Goal: Task Accomplishment & Management: Manage account settings

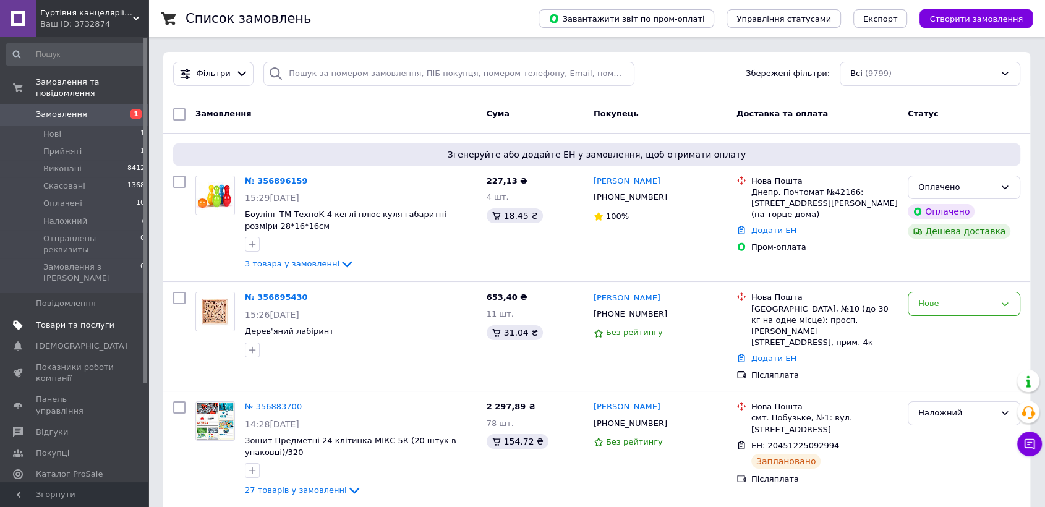
click at [66, 320] on span "Товари та послуги" at bounding box center [75, 325] width 79 height 11
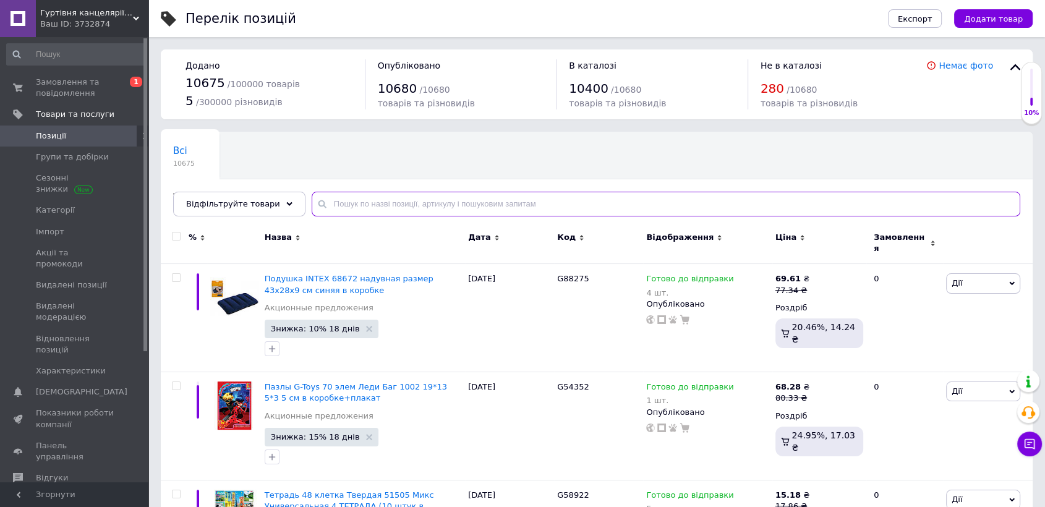
click at [415, 204] on input "text" at bounding box center [666, 204] width 709 height 25
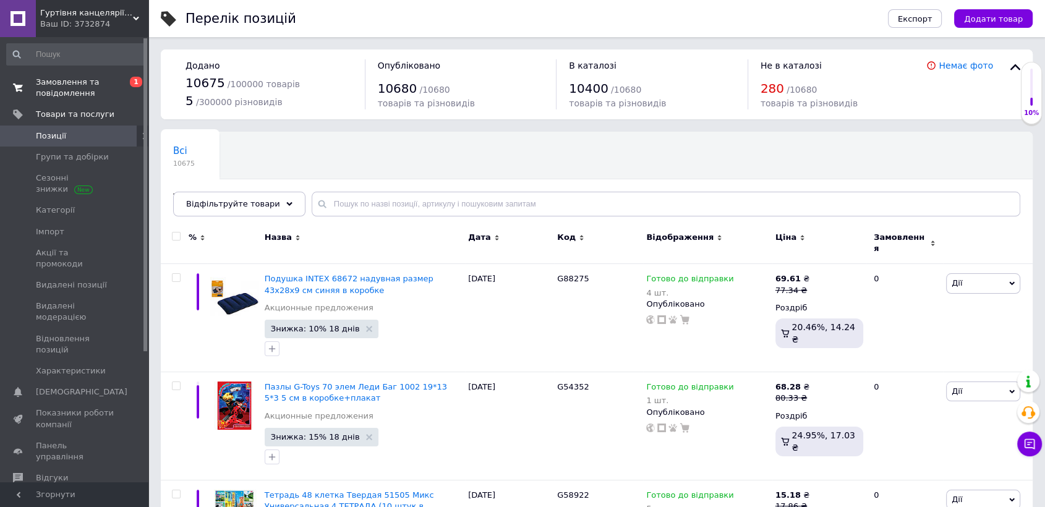
click at [48, 82] on span "Замовлення та повідомлення" at bounding box center [75, 88] width 79 height 22
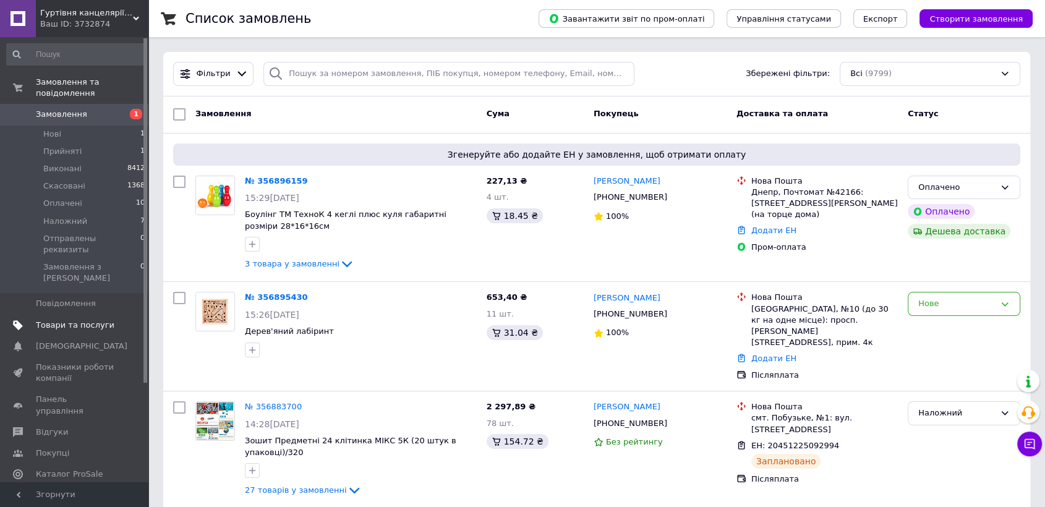
click at [88, 320] on span "Товари та послуги" at bounding box center [75, 325] width 79 height 11
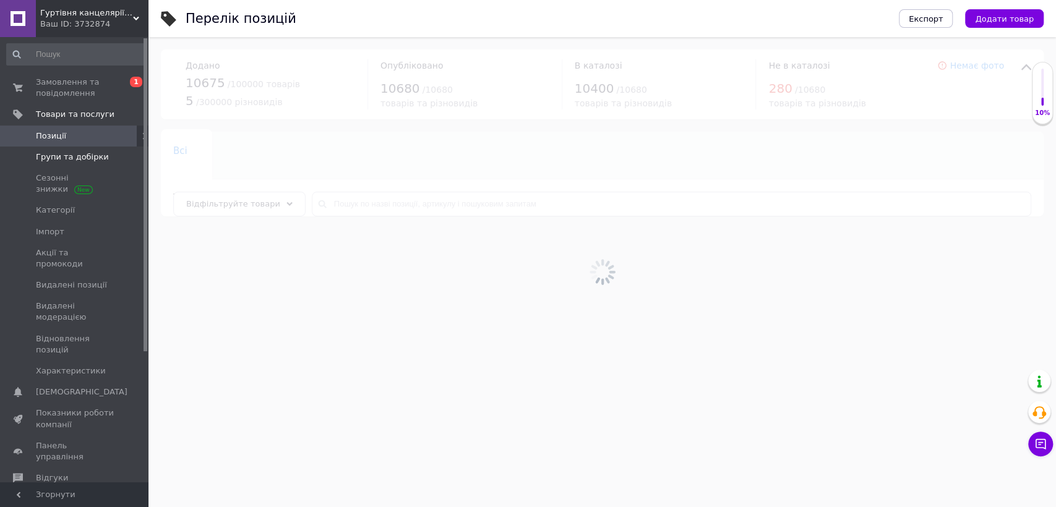
click at [70, 158] on span "Групи та добірки" at bounding box center [72, 157] width 73 height 11
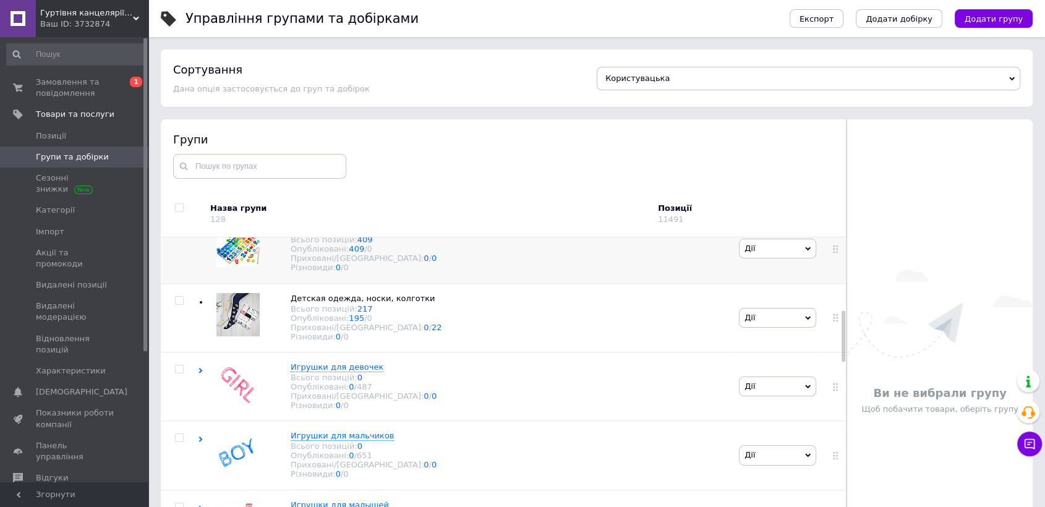
scroll to position [412, 0]
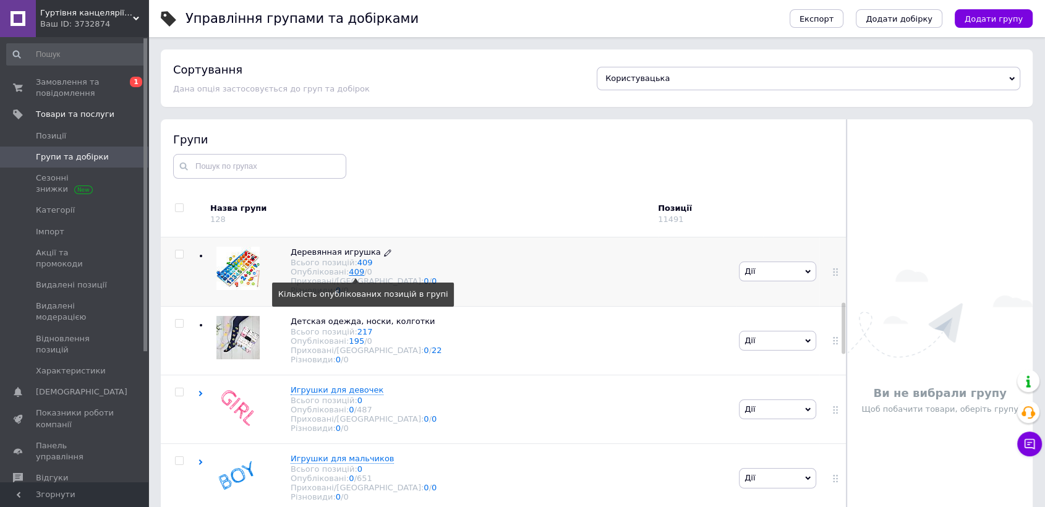
click at [349, 277] on link "409" at bounding box center [356, 271] width 15 height 9
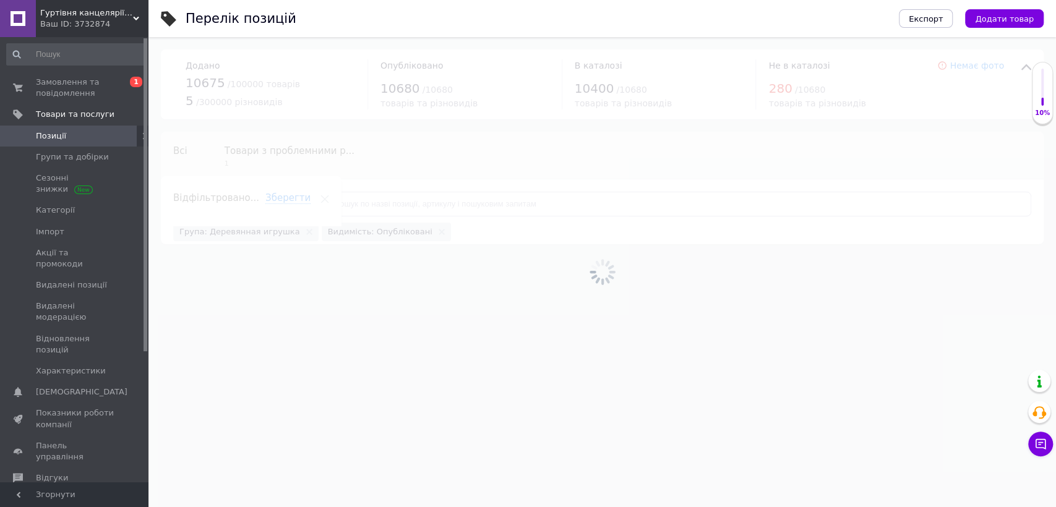
click at [363, 210] on div at bounding box center [601, 272] width 907 height 470
click at [367, 208] on div at bounding box center [601, 272] width 907 height 470
click at [367, 208] on input "text" at bounding box center [671, 204] width 719 height 25
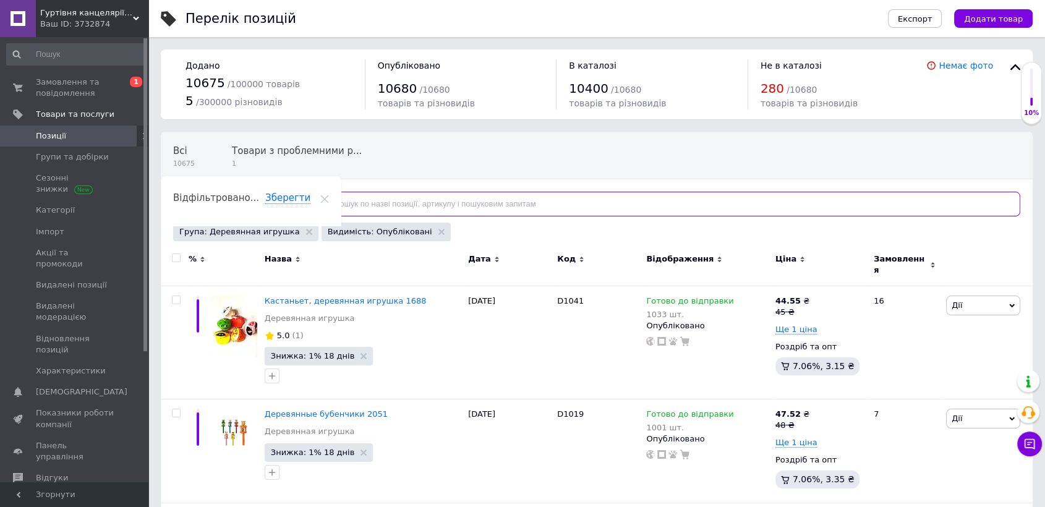
click at [367, 208] on input "text" at bounding box center [666, 204] width 709 height 25
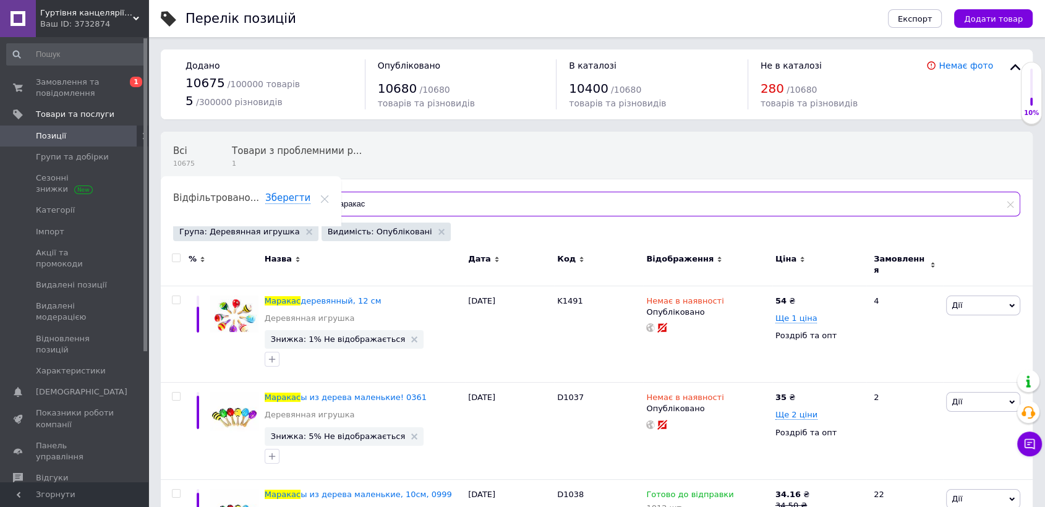
click at [338, 199] on input "маракас" at bounding box center [666, 204] width 709 height 25
click at [385, 202] on input "маракас" at bounding box center [666, 204] width 709 height 25
click at [341, 205] on input "маракас" at bounding box center [666, 204] width 709 height 25
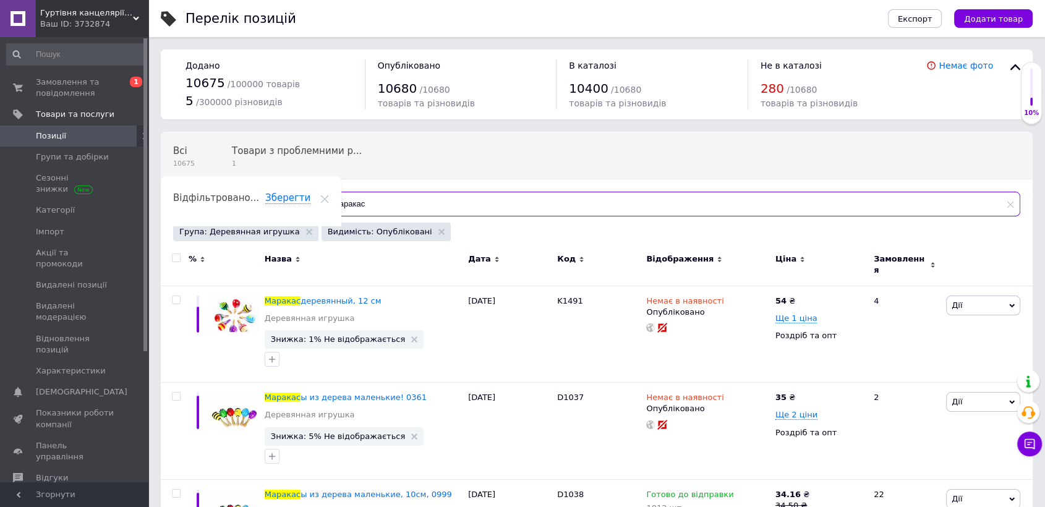
click at [393, 205] on input "маракас" at bounding box center [666, 204] width 709 height 25
click at [343, 200] on input "маракас" at bounding box center [666, 204] width 709 height 25
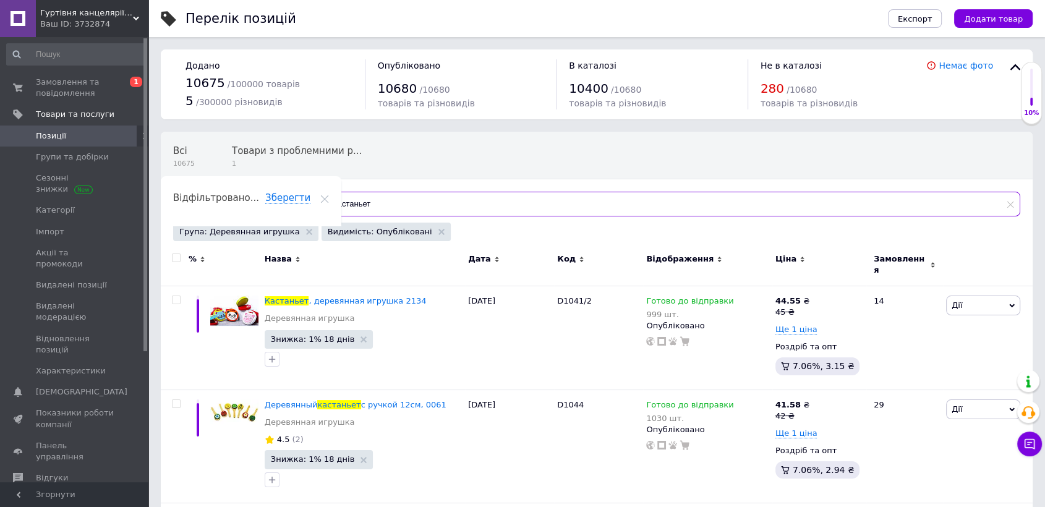
click at [335, 206] on input "кастаньет" at bounding box center [666, 204] width 709 height 25
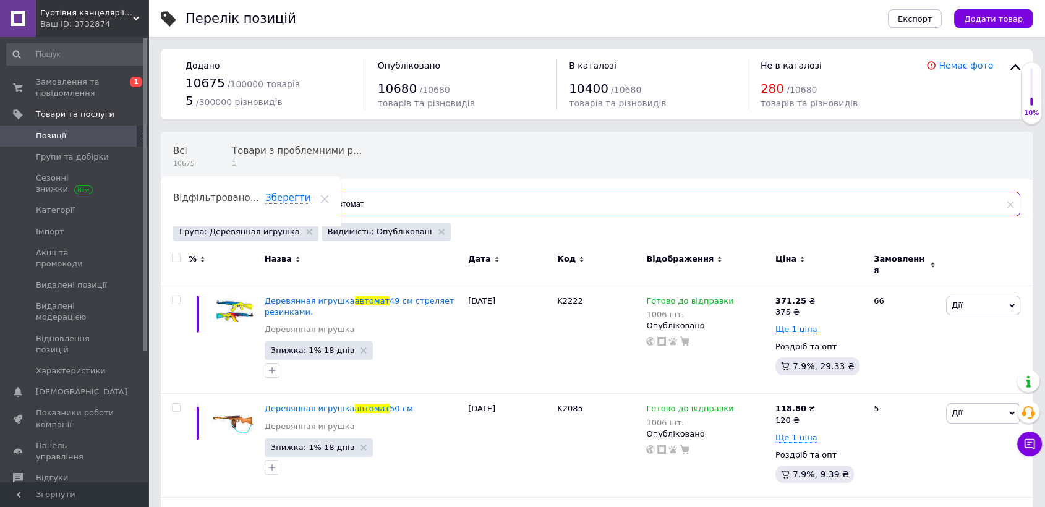
click at [335, 197] on input "автомат" at bounding box center [666, 204] width 709 height 25
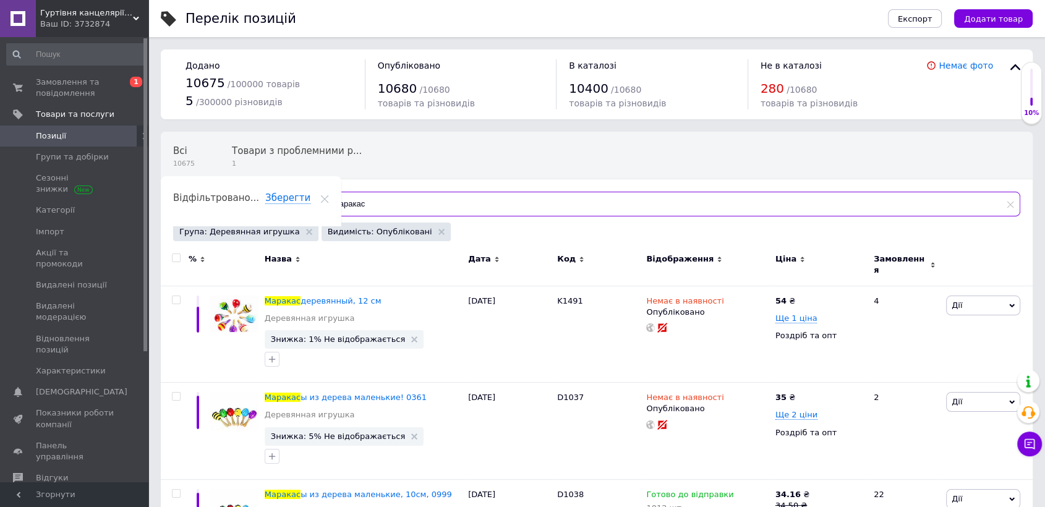
click at [338, 202] on input "маракас" at bounding box center [666, 204] width 709 height 25
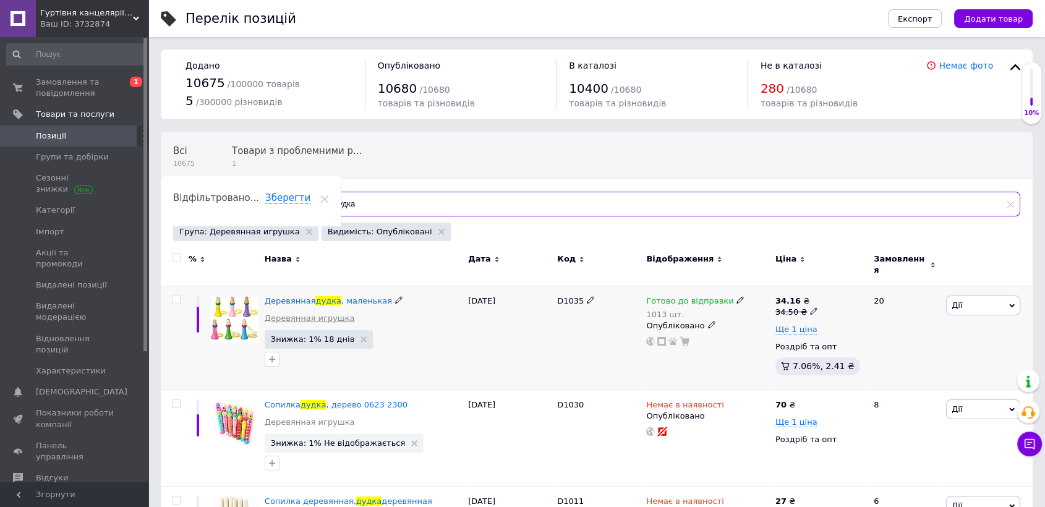
type input "дудка"
click at [302, 313] on link "Деревянная игрушка" at bounding box center [310, 318] width 90 height 11
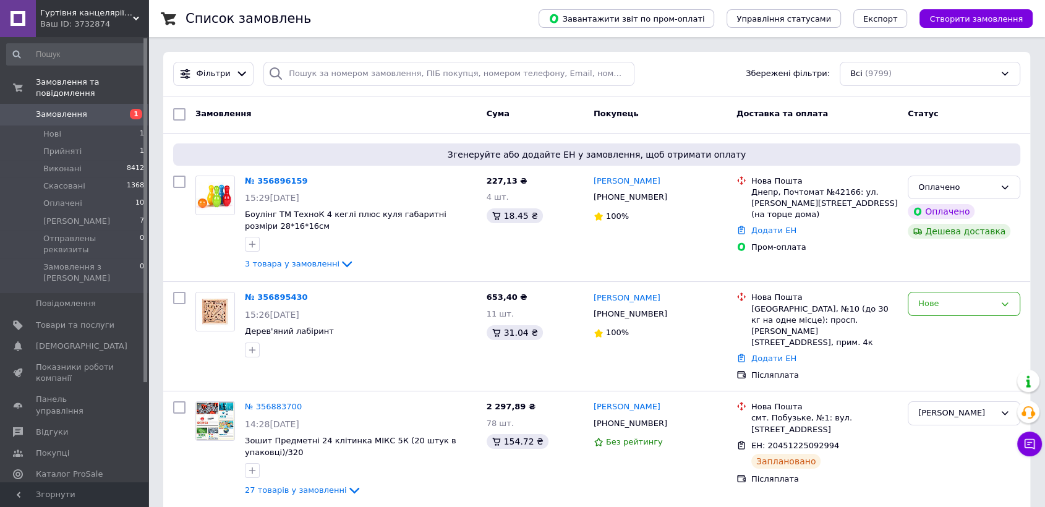
click at [429, 105] on div "Замовлення" at bounding box center [336, 114] width 291 height 22
click at [305, 264] on span "3 товара у замовленні" at bounding box center [292, 263] width 95 height 9
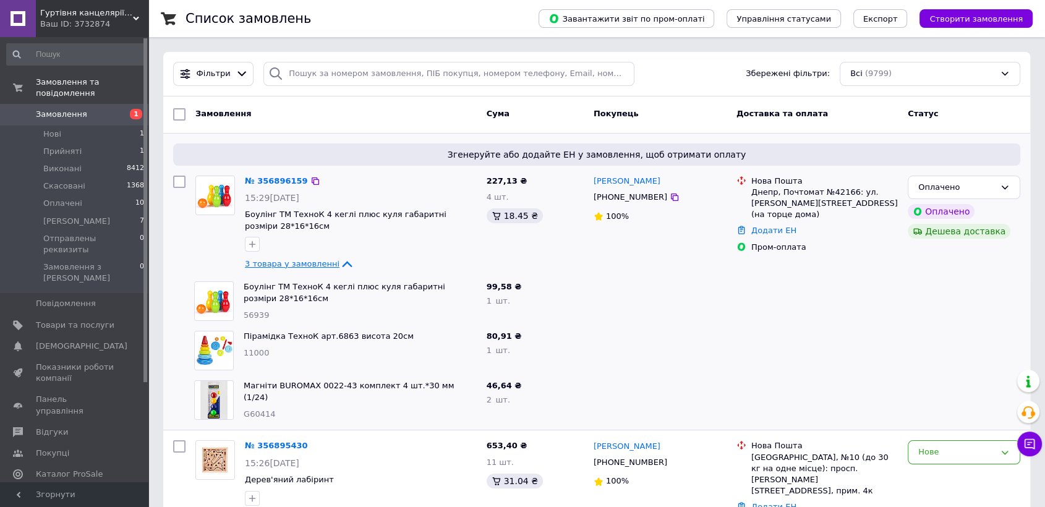
click at [296, 260] on span "3 товара у замовленні" at bounding box center [292, 263] width 95 height 9
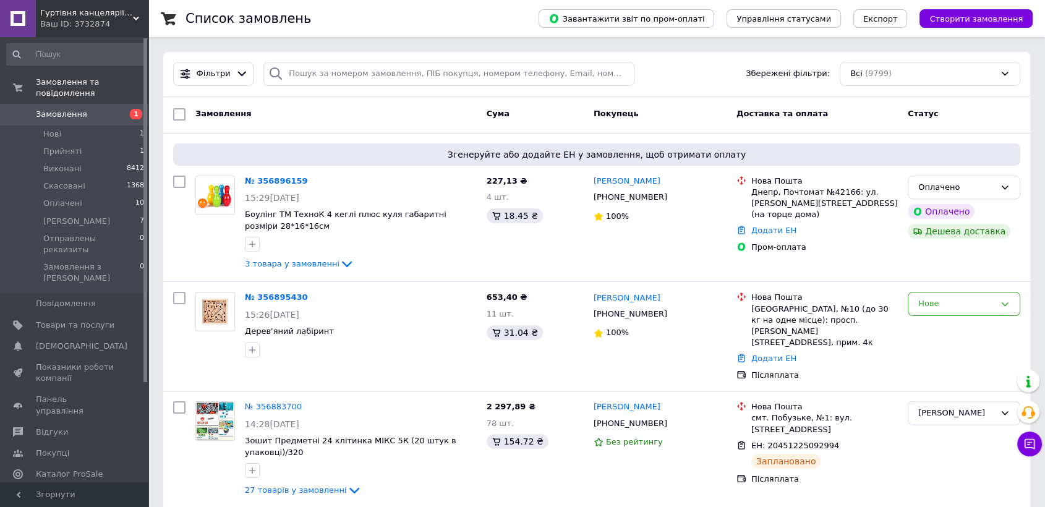
click at [330, 101] on div "Замовлення Cума Покупець Доставка та оплата Статус" at bounding box center [596, 115] width 867 height 37
click at [970, 298] on div "Нове" at bounding box center [957, 304] width 77 height 13
click at [943, 326] on li "Прийнято" at bounding box center [964, 330] width 111 height 23
click at [1026, 449] on icon at bounding box center [1030, 444] width 12 height 12
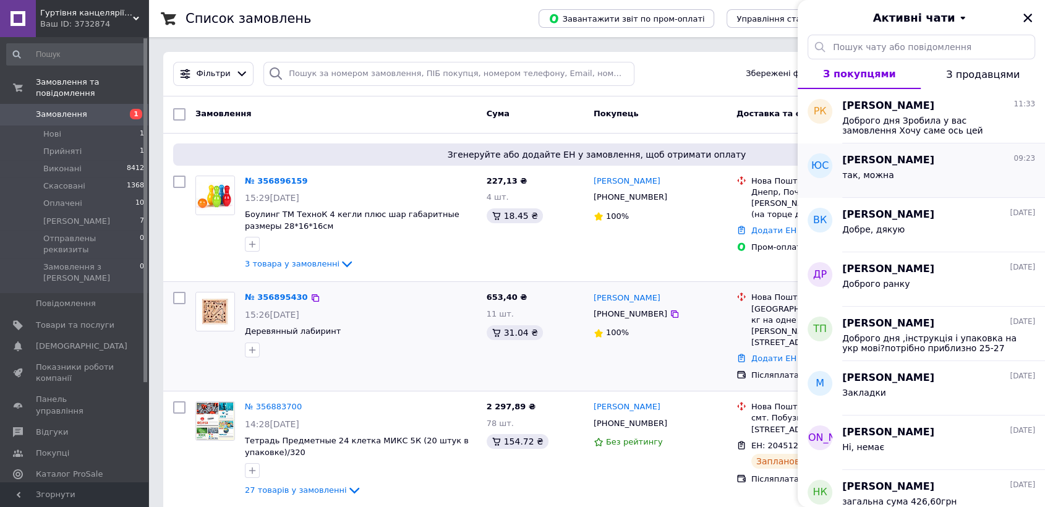
click at [902, 174] on div "так, можна" at bounding box center [939, 178] width 193 height 20
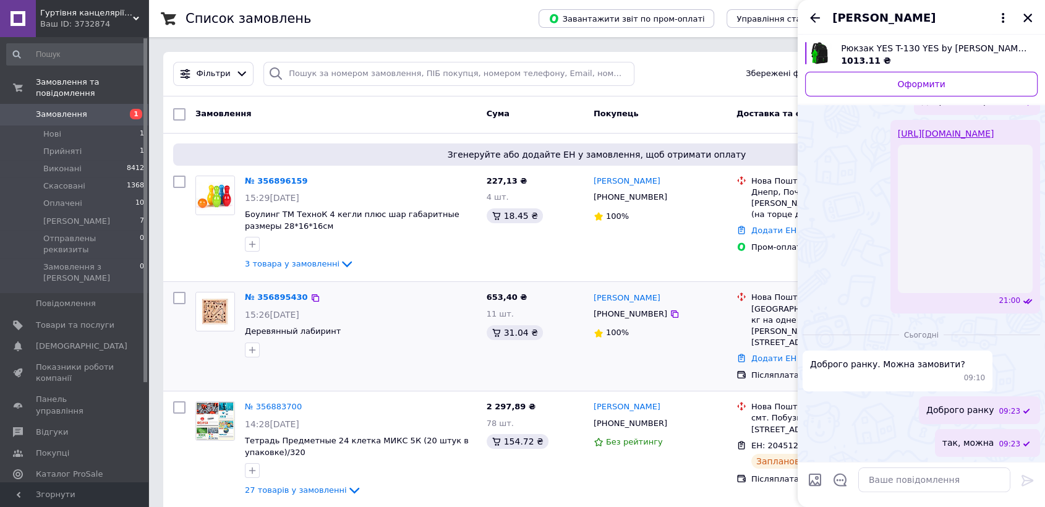
scroll to position [109, 0]
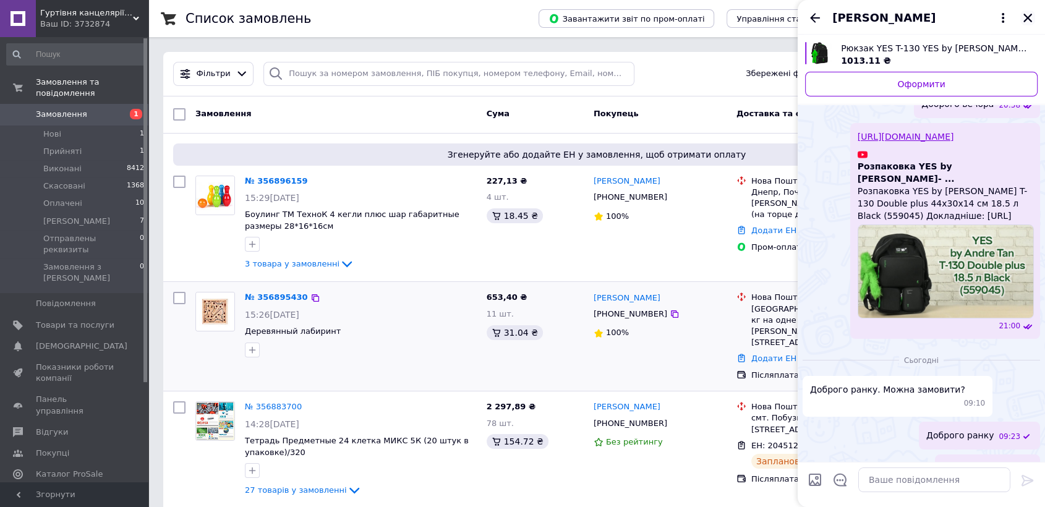
click at [1024, 15] on icon "Закрити" at bounding box center [1028, 18] width 9 height 9
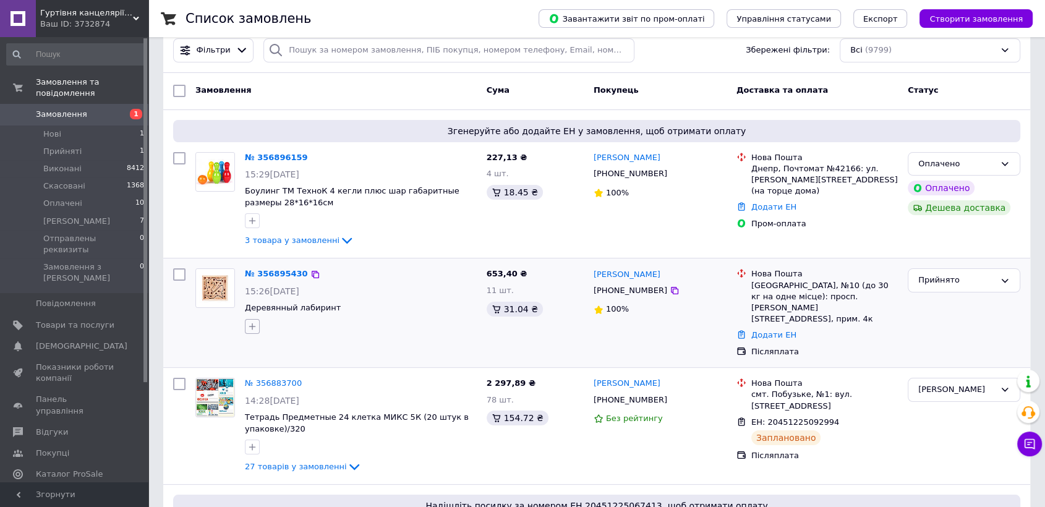
scroll to position [0, 0]
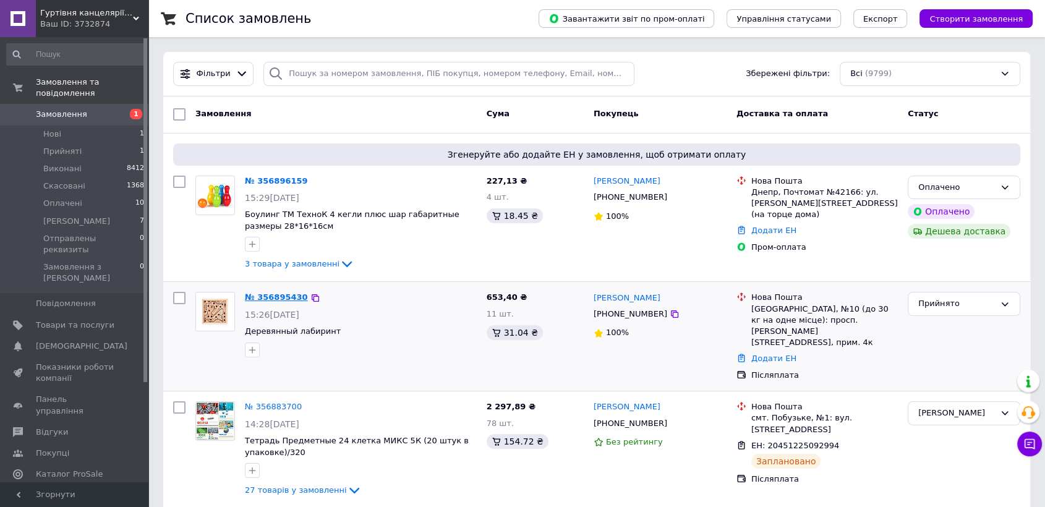
click at [270, 295] on link "№ 356895430" at bounding box center [276, 297] width 63 height 9
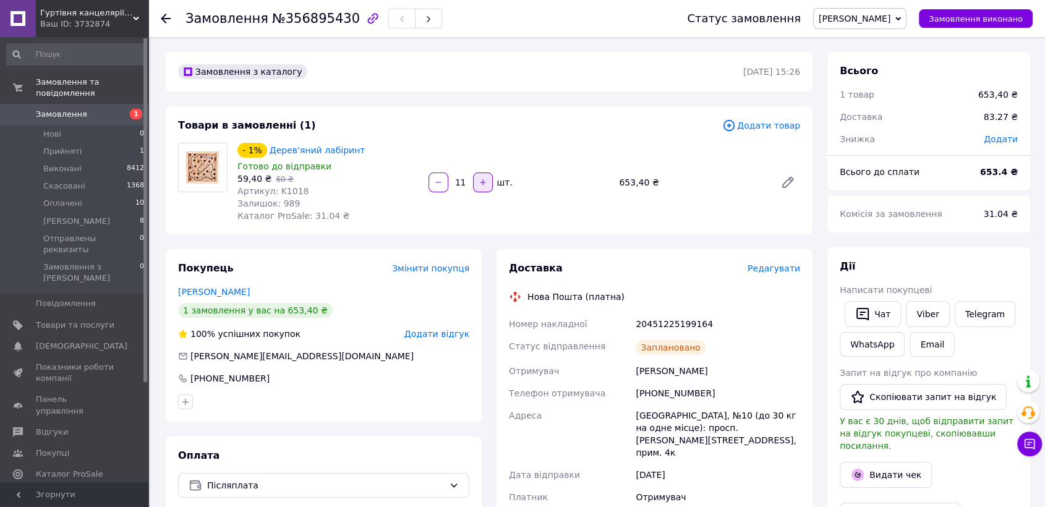
click at [485, 178] on icon "button" at bounding box center [483, 182] width 9 height 9
type input "12"
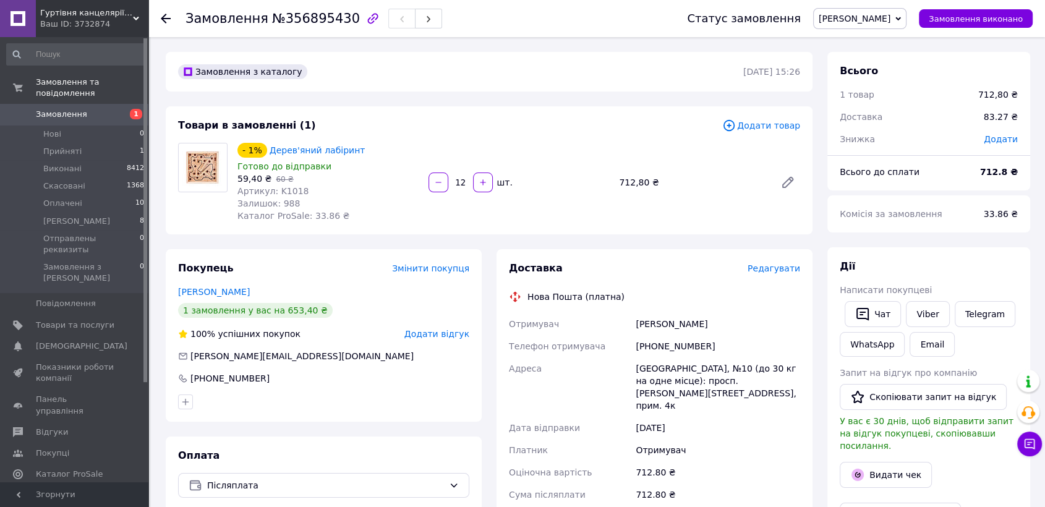
click at [394, 121] on div "Товари в замовленні (1)" at bounding box center [450, 126] width 544 height 14
click at [410, 125] on div "Товари в замовленні (1)" at bounding box center [450, 126] width 544 height 14
click at [770, 266] on span "Редагувати" at bounding box center [774, 269] width 53 height 10
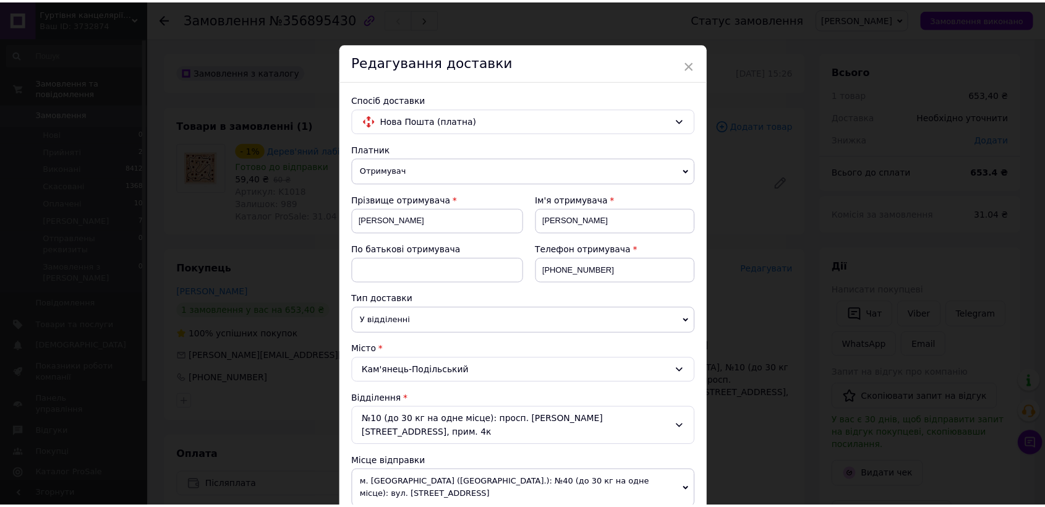
scroll to position [412, 0]
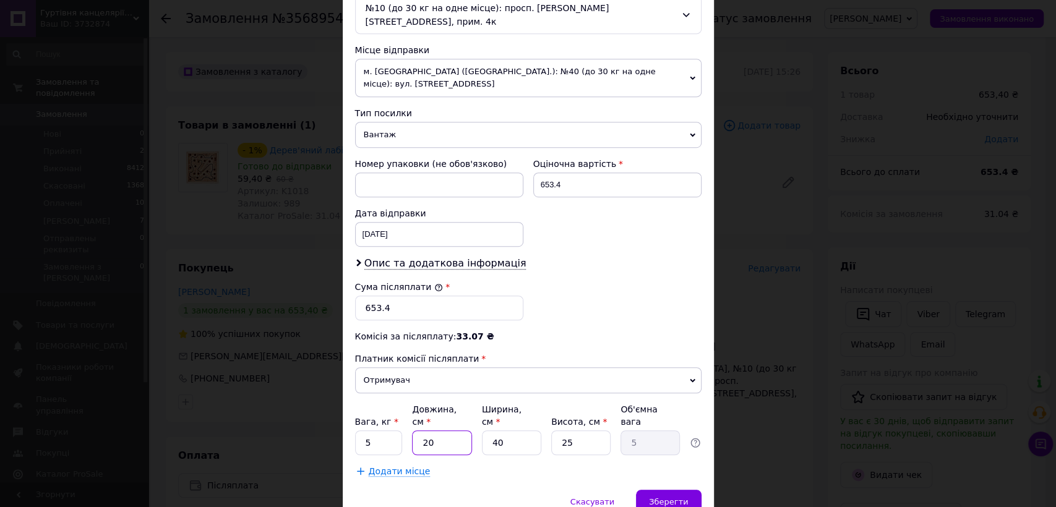
click at [455, 431] on input "20" at bounding box center [441, 443] width 59 height 25
type input "2"
type input "0.5"
type input "25"
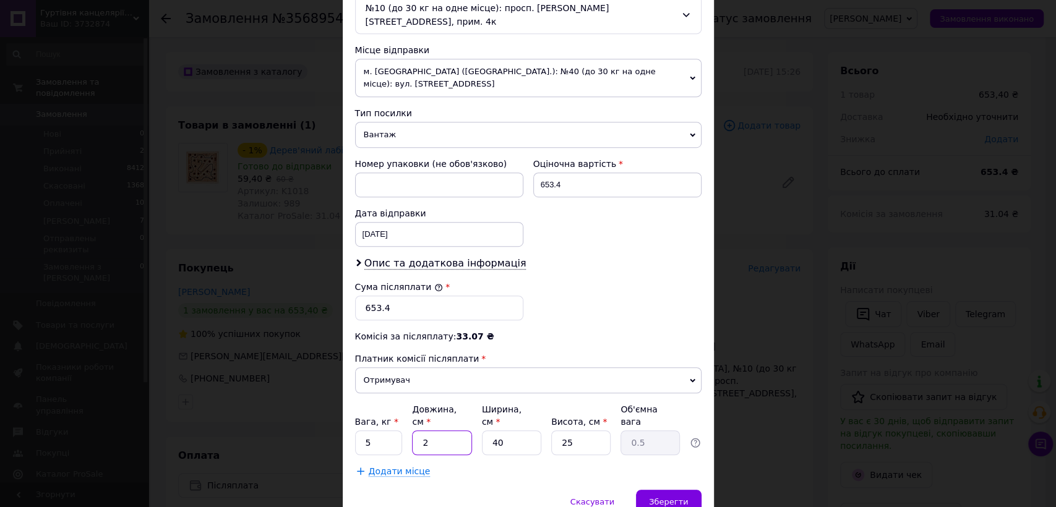
type input "6.25"
type input "25"
click at [517, 431] on input "40" at bounding box center [511, 443] width 59 height 25
type input "1"
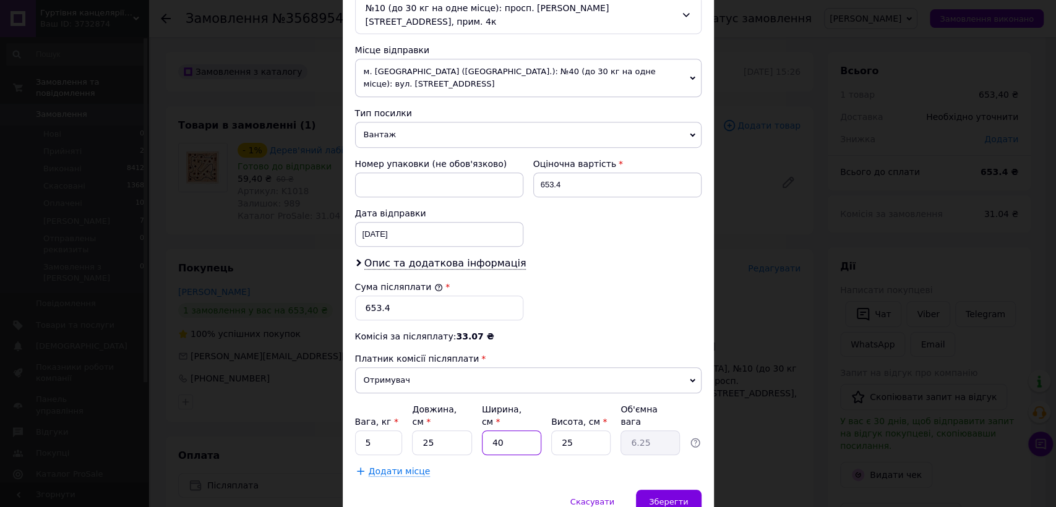
type input "0.16"
type input "15"
type input "2.34"
type input "15"
click at [578, 431] on input "25" at bounding box center [580, 443] width 59 height 25
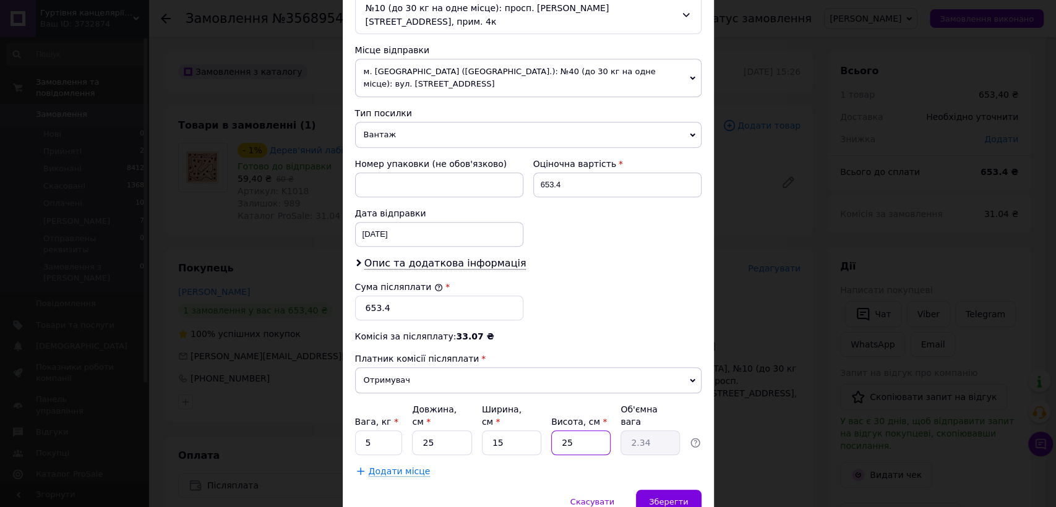
type input "1"
type input "0.1"
click at [578, 431] on input "1" at bounding box center [580, 443] width 59 height 25
type input "15"
type input "1.41"
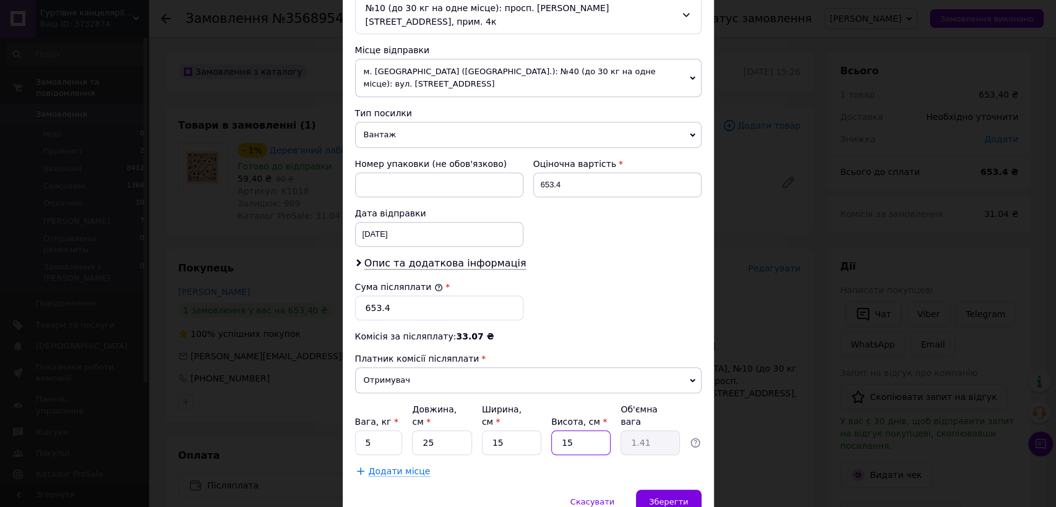
type input "15"
click at [385, 431] on input "5" at bounding box center [379, 443] width 48 height 25
type input "2"
click at [638, 490] on div "Скасувати   Зберегти" at bounding box center [528, 508] width 371 height 37
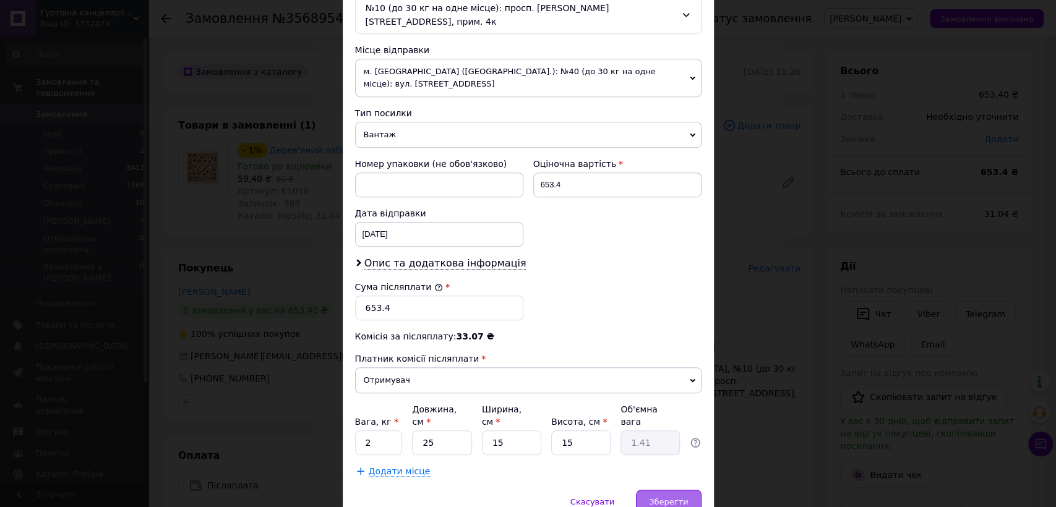
click at [648, 490] on div "Зберегти" at bounding box center [668, 502] width 65 height 25
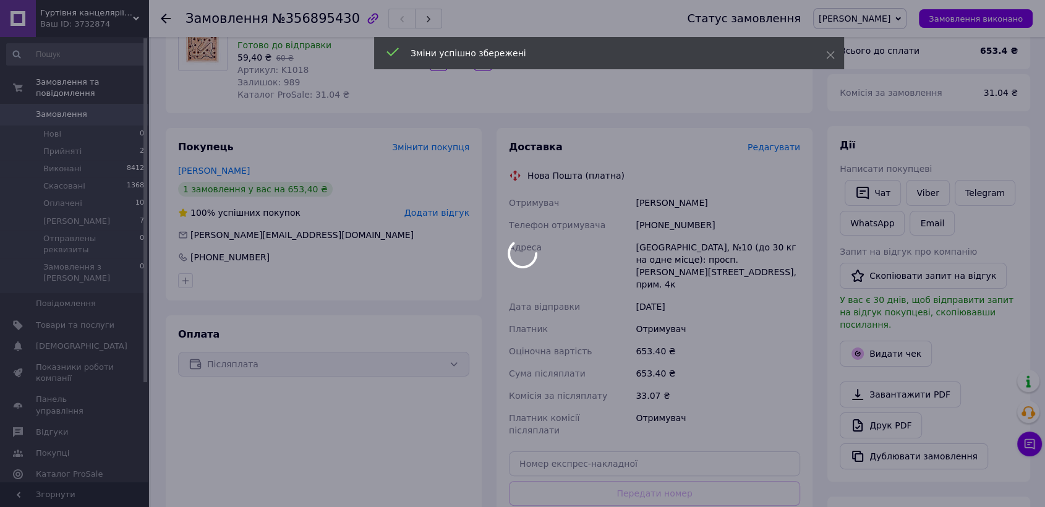
scroll to position [275, 0]
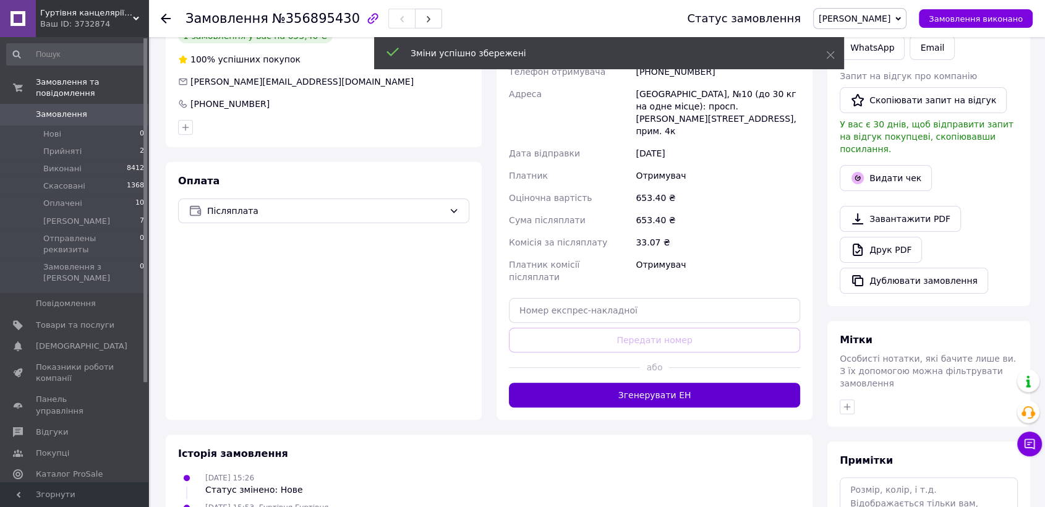
click at [650, 383] on button "Згенерувати ЕН" at bounding box center [654, 395] width 291 height 25
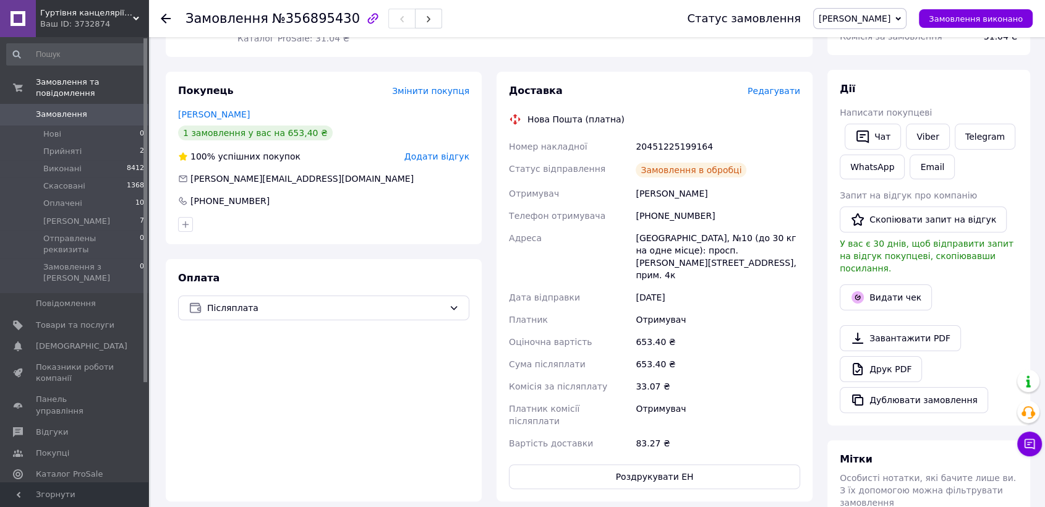
scroll to position [0, 0]
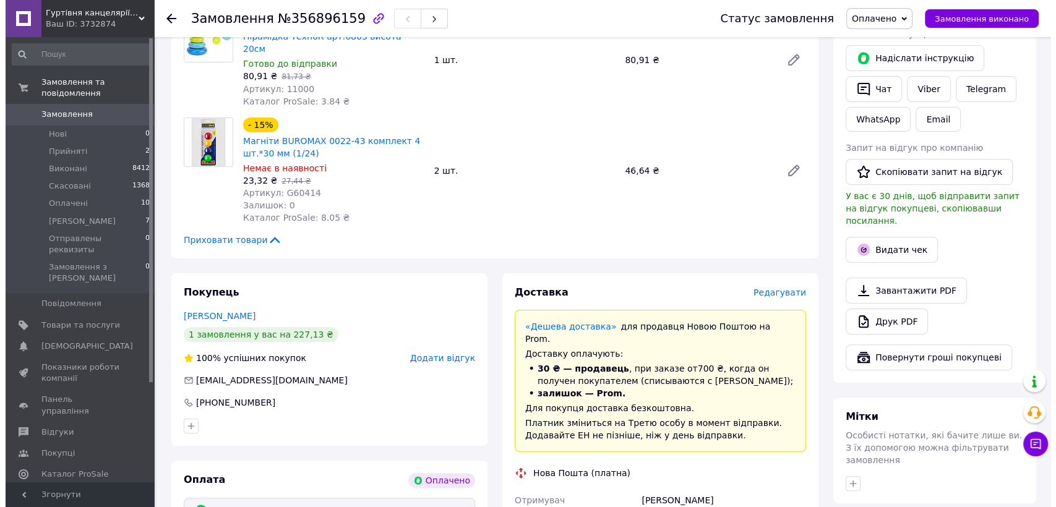
scroll to position [275, 0]
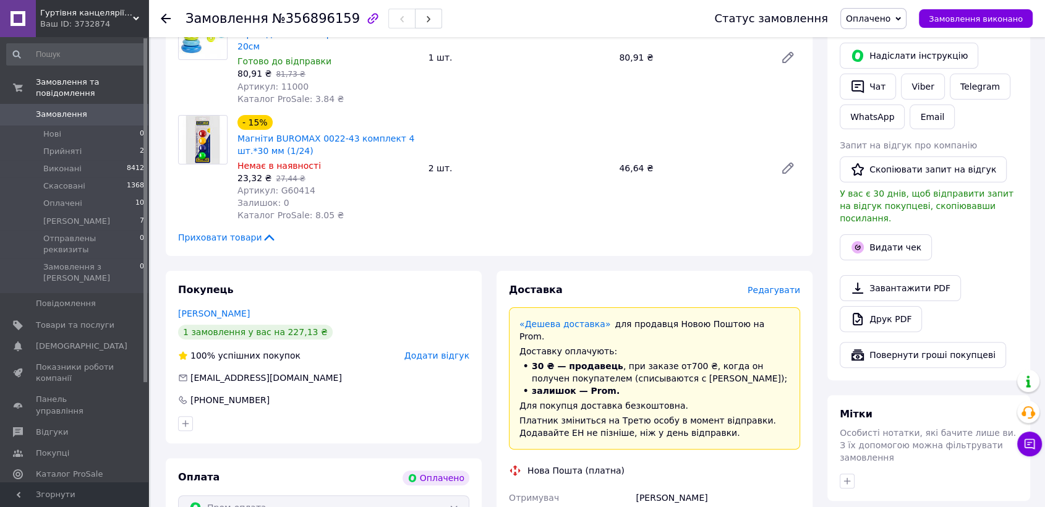
click at [788, 285] on span "Редагувати" at bounding box center [774, 290] width 53 height 10
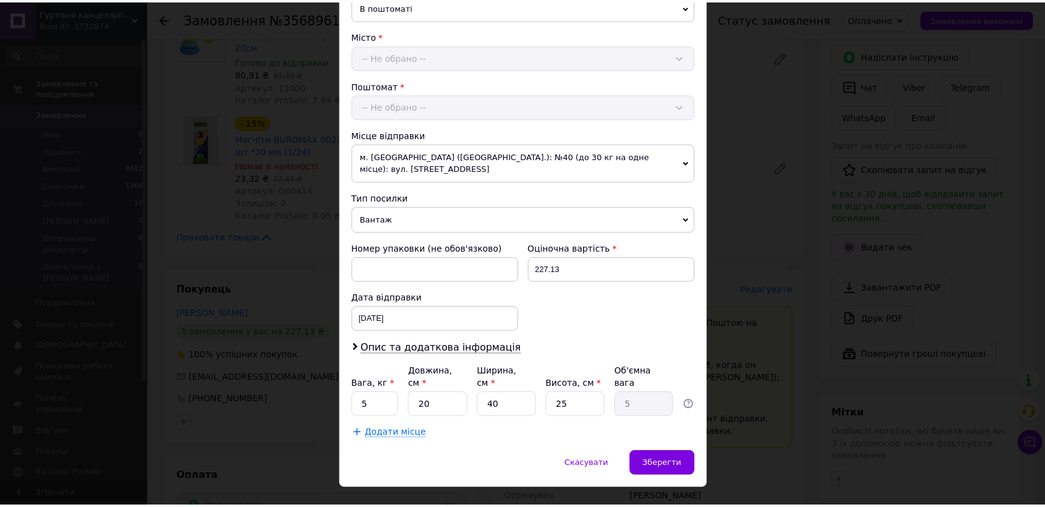
scroll to position [325, 0]
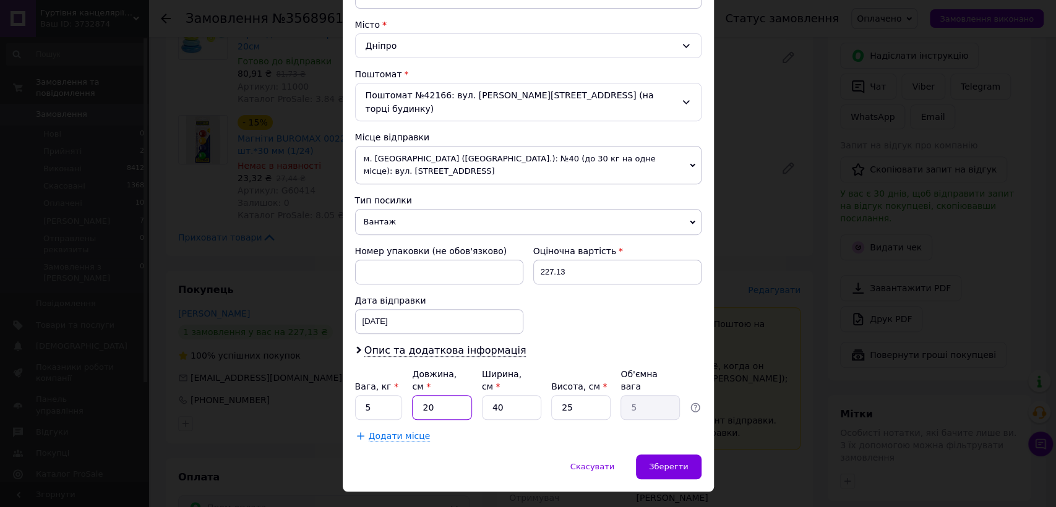
click at [431, 395] on input "20" at bounding box center [441, 407] width 59 height 25
type input "3"
type input "0.75"
type input "30"
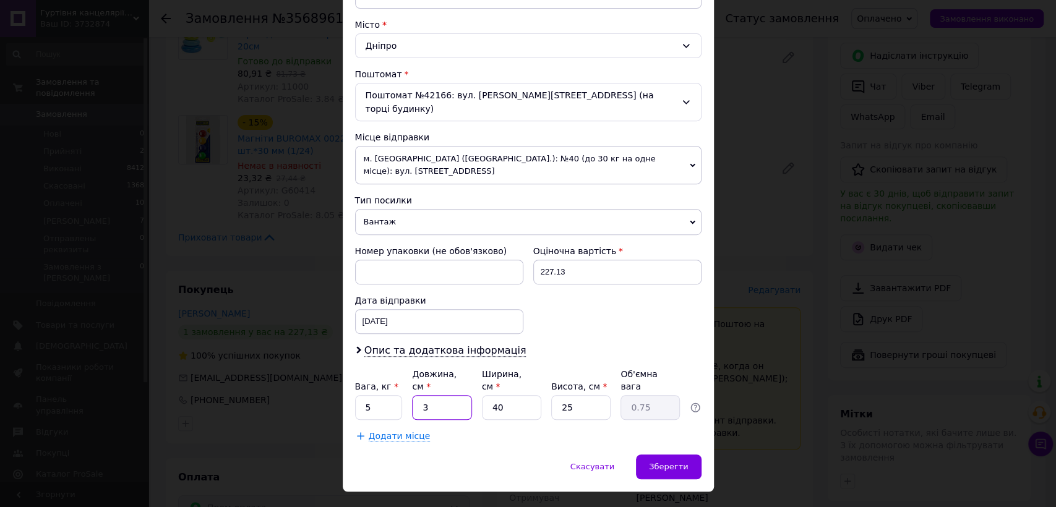
type input "7.5"
type input "30"
click at [525, 395] on input "40" at bounding box center [511, 407] width 59 height 25
type input "1"
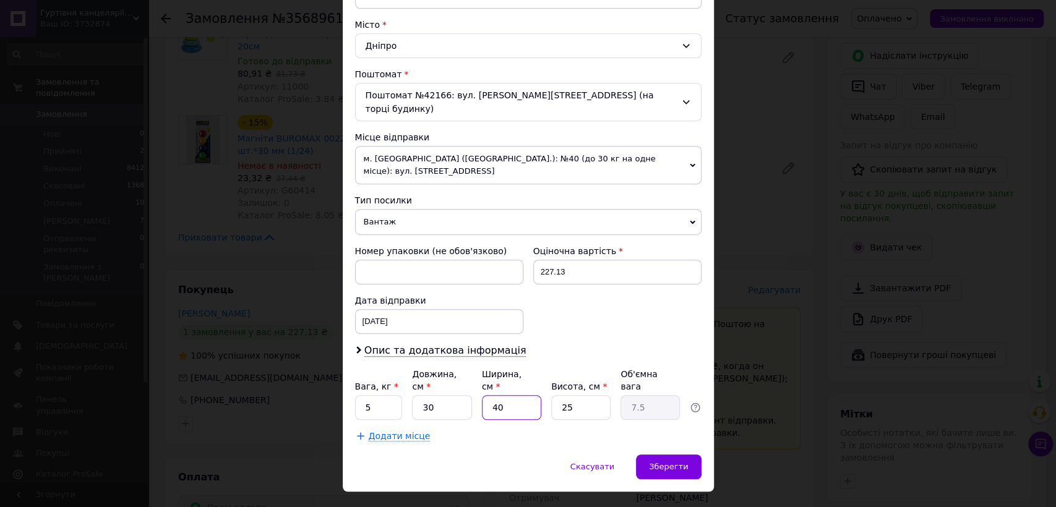
type input "0.19"
type input "15"
type input "2.81"
type input "15"
click at [585, 395] on input "25" at bounding box center [580, 407] width 59 height 25
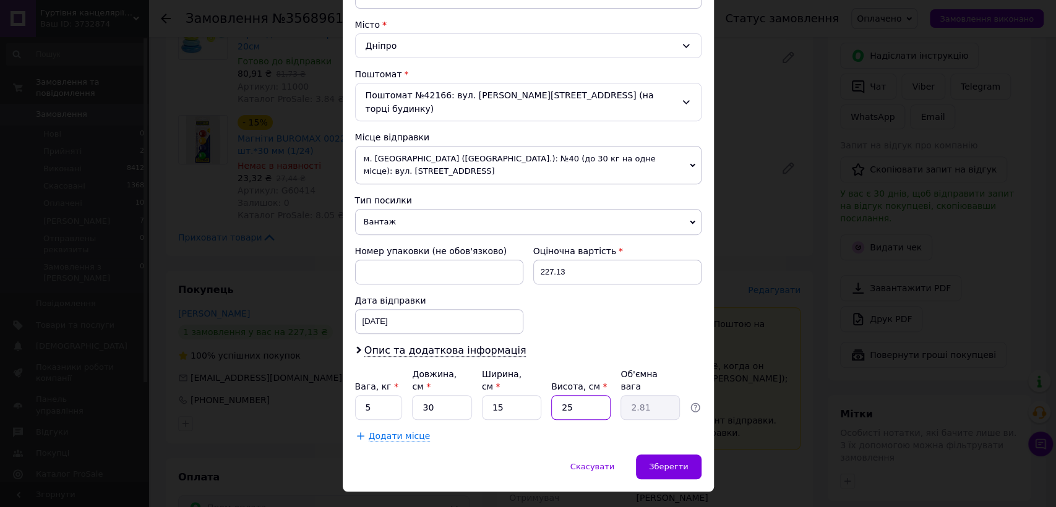
click at [585, 395] on input "25" at bounding box center [580, 407] width 59 height 25
type input "1"
type input "0.11"
type input "15"
type input "1.69"
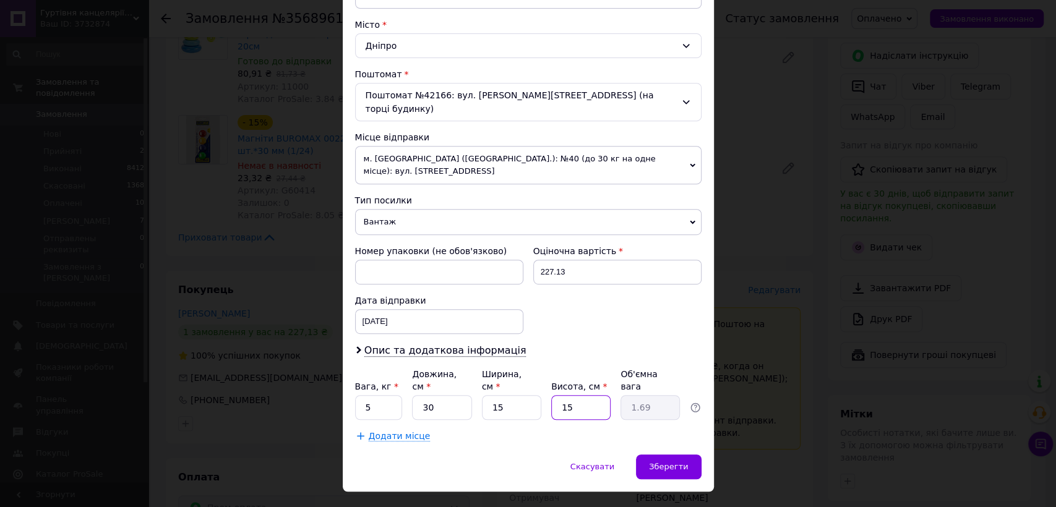
type input "15"
click at [512, 395] on input "15" at bounding box center [511, 407] width 59 height 25
type input "2"
type input "0.23"
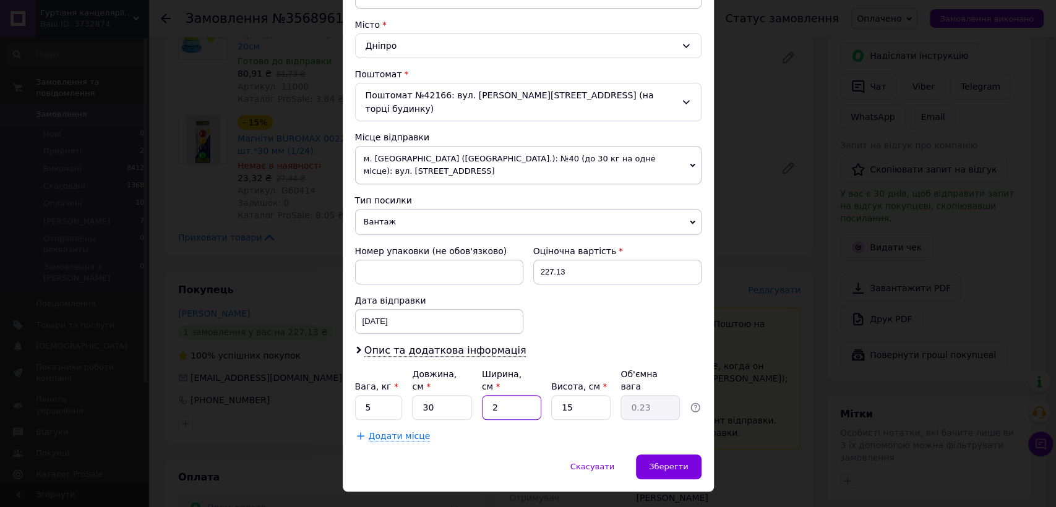
type input "20"
type input "2.25"
click at [513, 395] on input "20" at bounding box center [511, 407] width 59 height 25
type input "1"
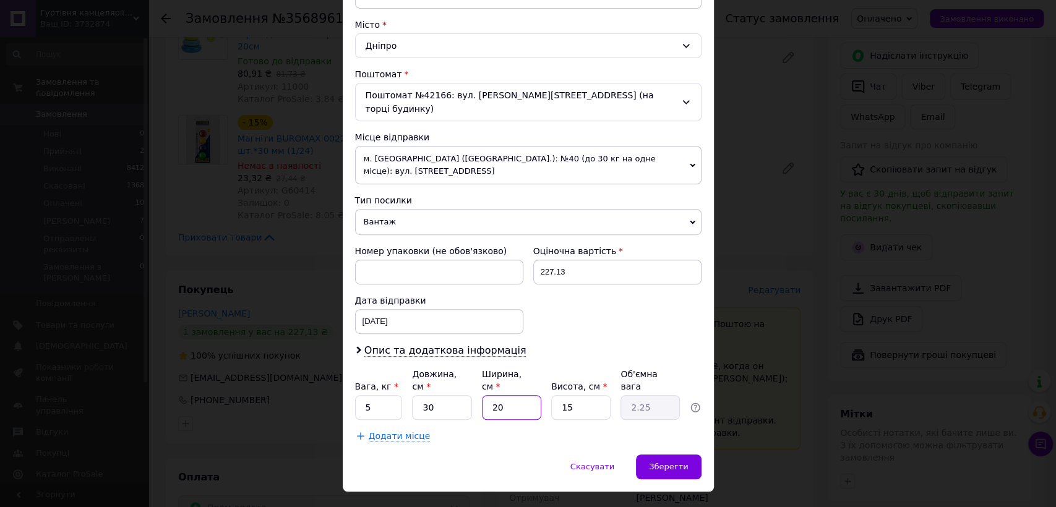
type input "0.11"
type input "18"
type input "2.03"
click at [513, 395] on input "18" at bounding box center [511, 407] width 59 height 25
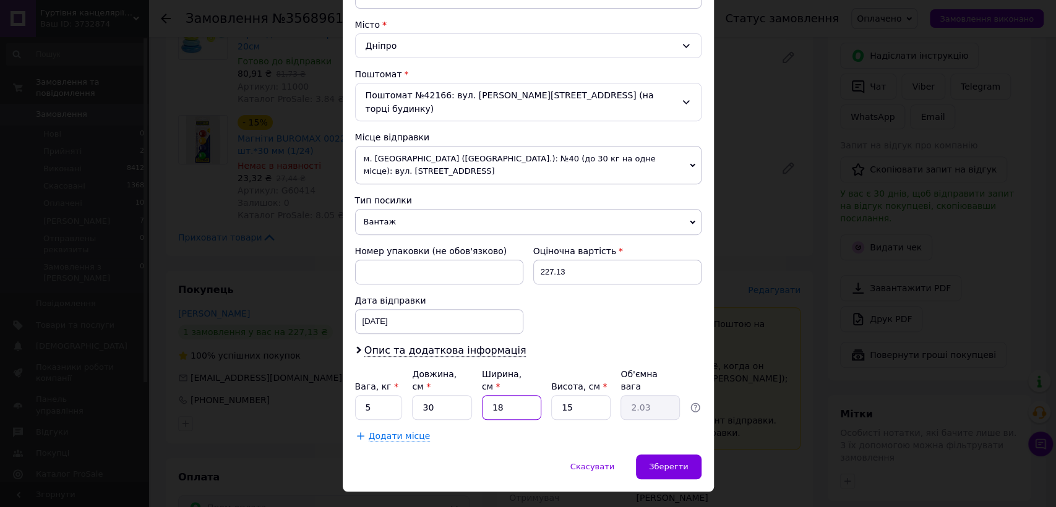
type input "1"
type input "0.11"
type input "17"
type input "1.91"
type input "17"
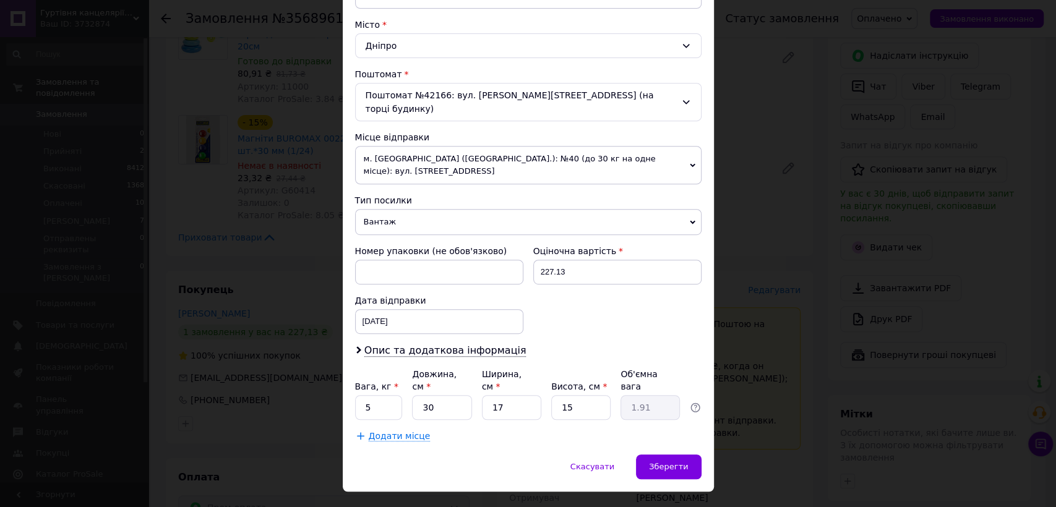
drag, startPoint x: 395, startPoint y: 366, endPoint x: 392, endPoint y: 376, distance: 10.2
click at [394, 368] on div "Вага, кг * 5 Довжина, см * 30 Ширина, см * 17 Висота, см * 15 Об'ємна вага 1.91" at bounding box center [528, 394] width 346 height 52
click at [391, 395] on input "5" at bounding box center [379, 407] width 48 height 25
type input "2"
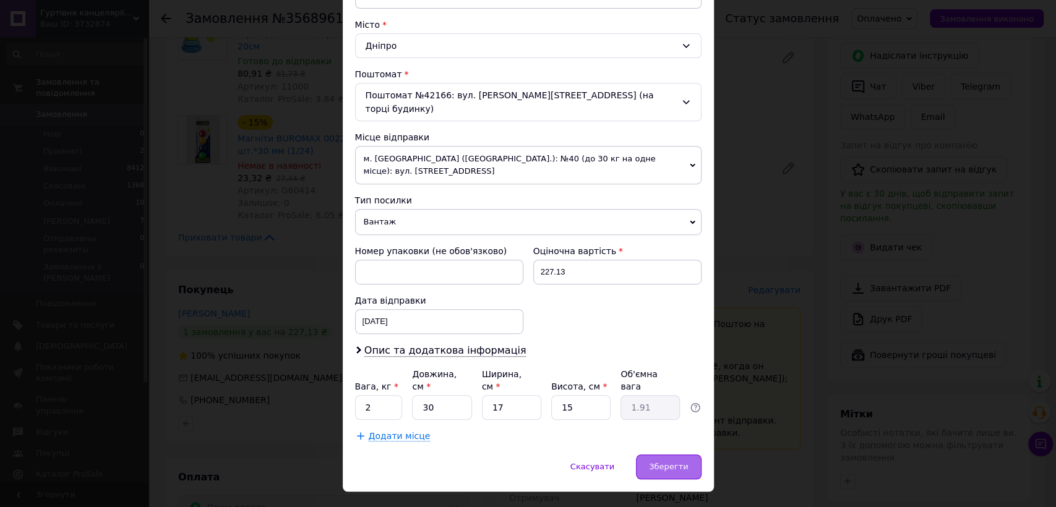
click at [667, 462] on span "Зберегти" at bounding box center [668, 466] width 39 height 9
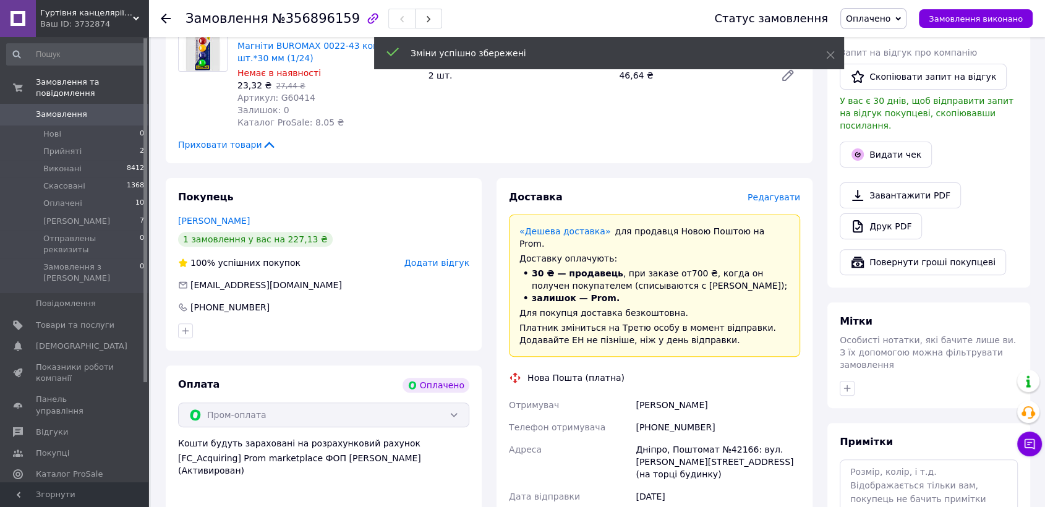
scroll to position [549, 0]
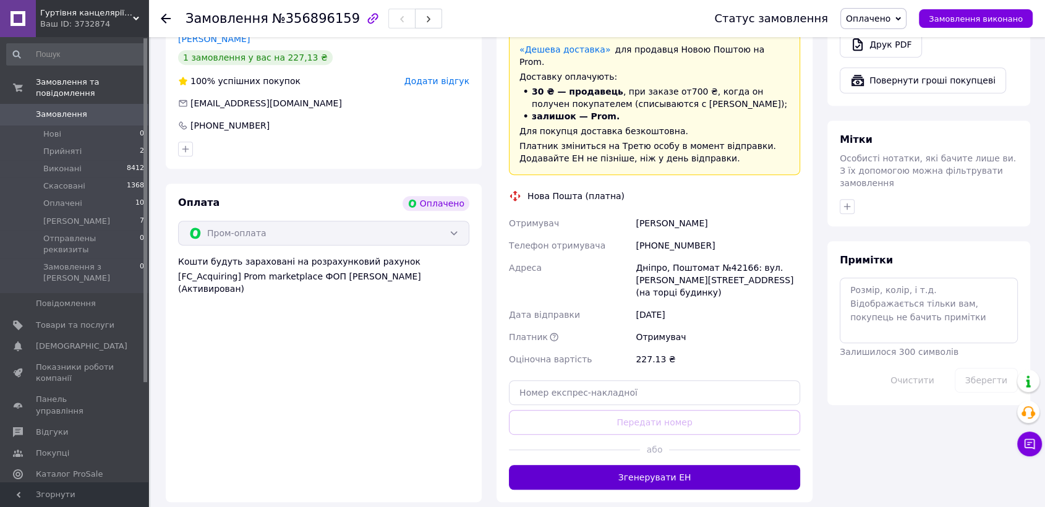
click at [651, 465] on button "Згенерувати ЕН" at bounding box center [654, 477] width 291 height 25
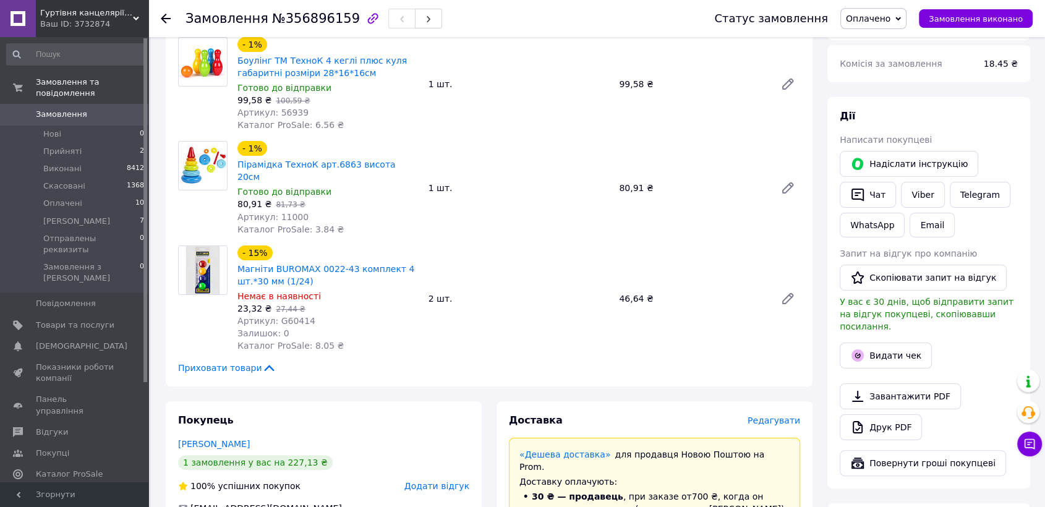
scroll to position [0, 0]
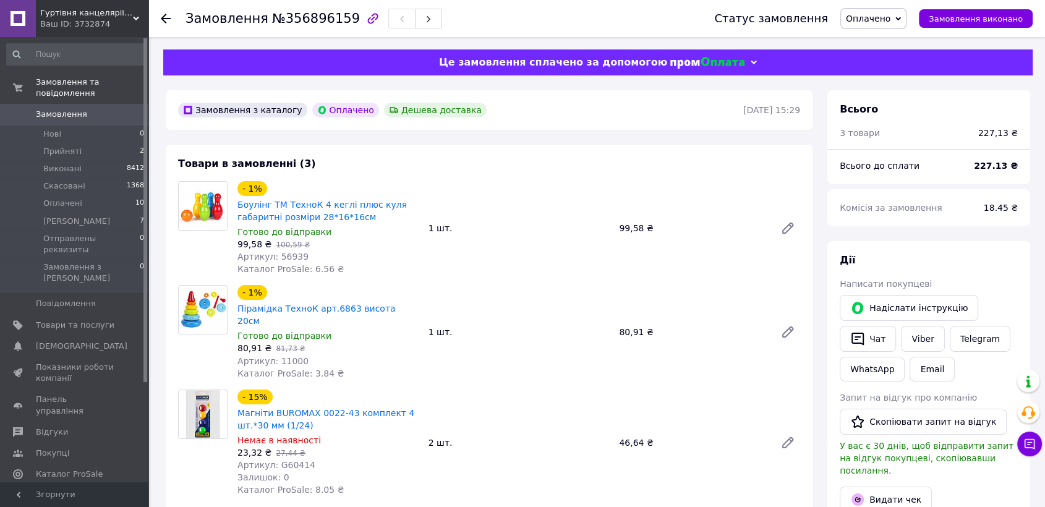
click at [381, 174] on div "Товари в замовленні (3) - 1% Боулінг ТМ ТехноК 4 кеглі плюс куля габаритні розм…" at bounding box center [489, 337] width 647 height 385
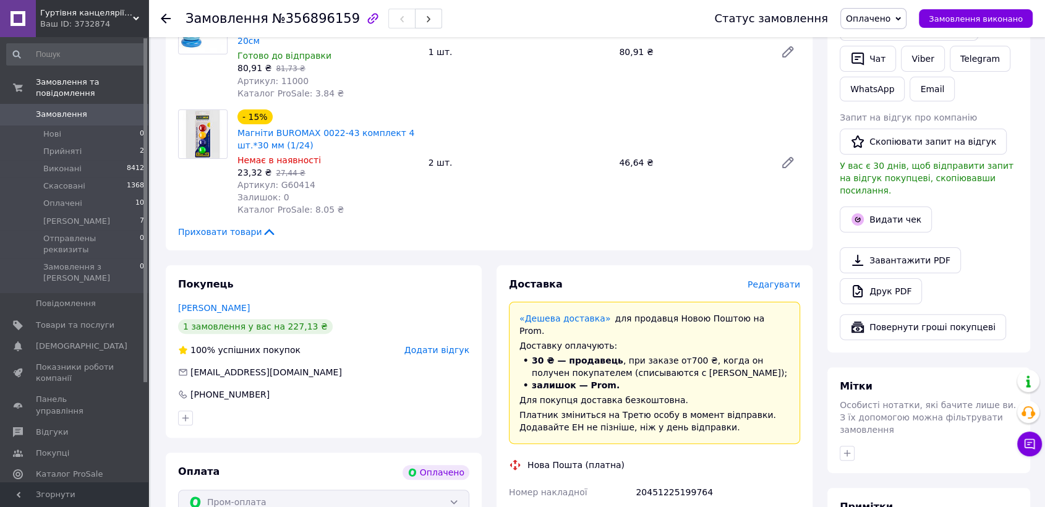
scroll to position [137, 0]
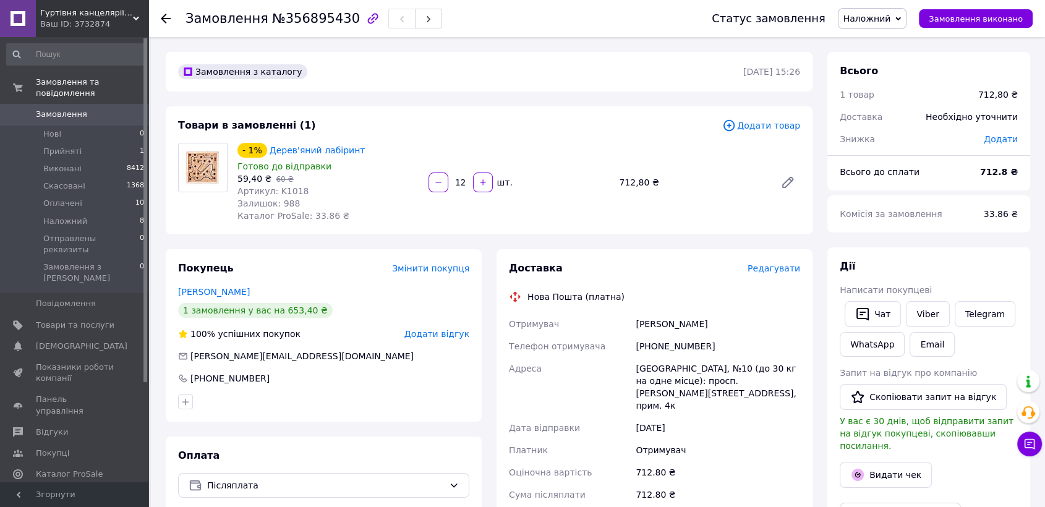
click at [393, 111] on div "Товари в замовленні (1) Додати товар - 1% Дерев'яний лабіринт Готово до відправ…" at bounding box center [489, 170] width 647 height 128
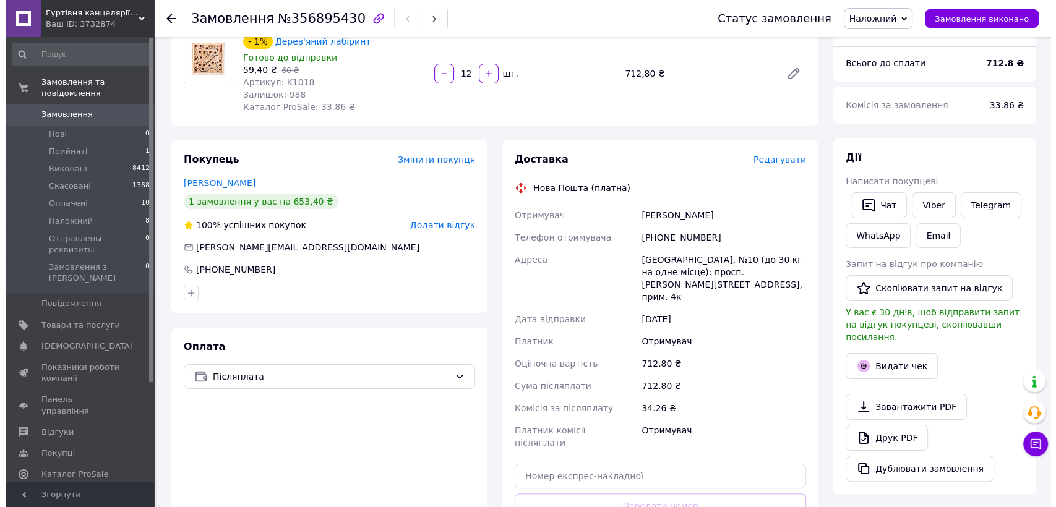
scroll to position [206, 0]
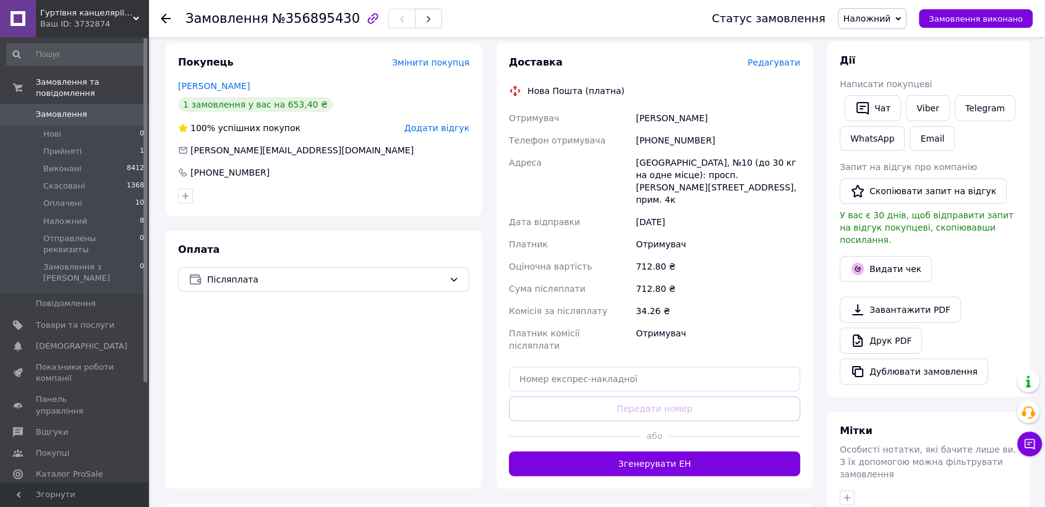
click at [781, 61] on span "Редагувати" at bounding box center [774, 63] width 53 height 10
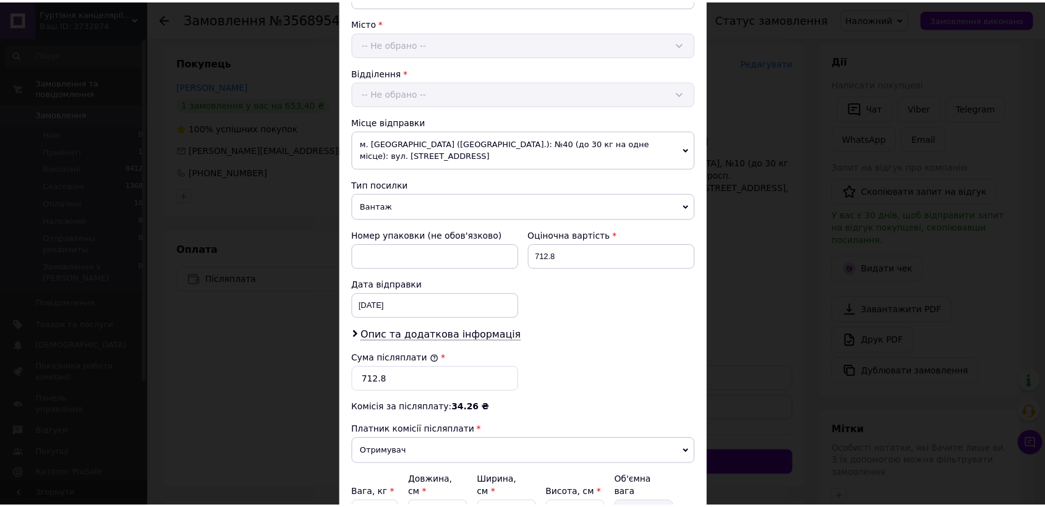
scroll to position [447, 0]
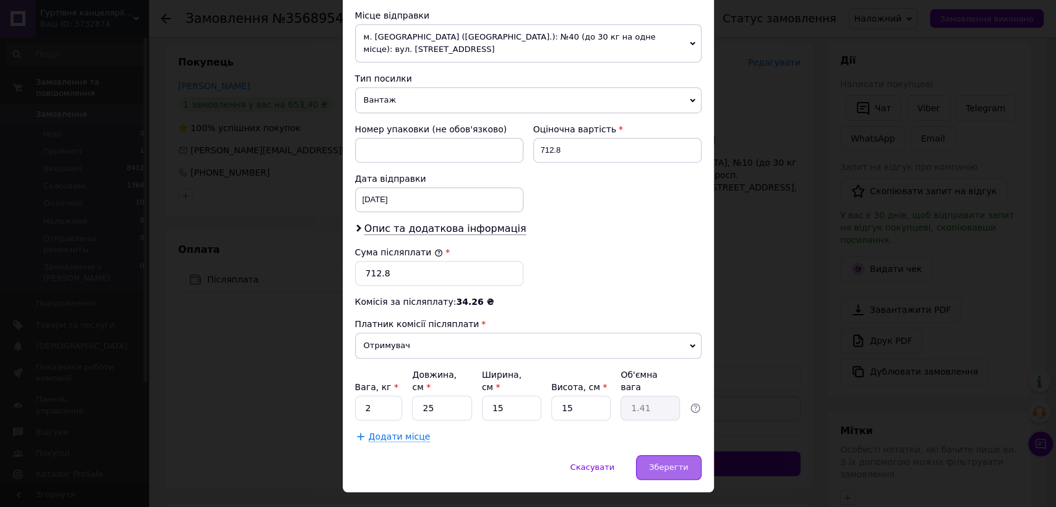
click at [688, 455] on div "Зберегти" at bounding box center [668, 467] width 65 height 25
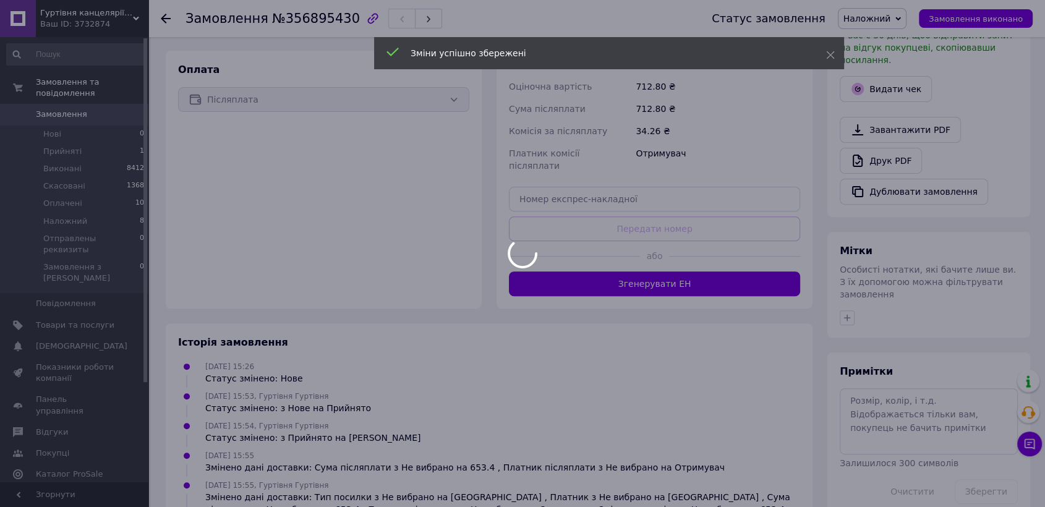
scroll to position [481, 0]
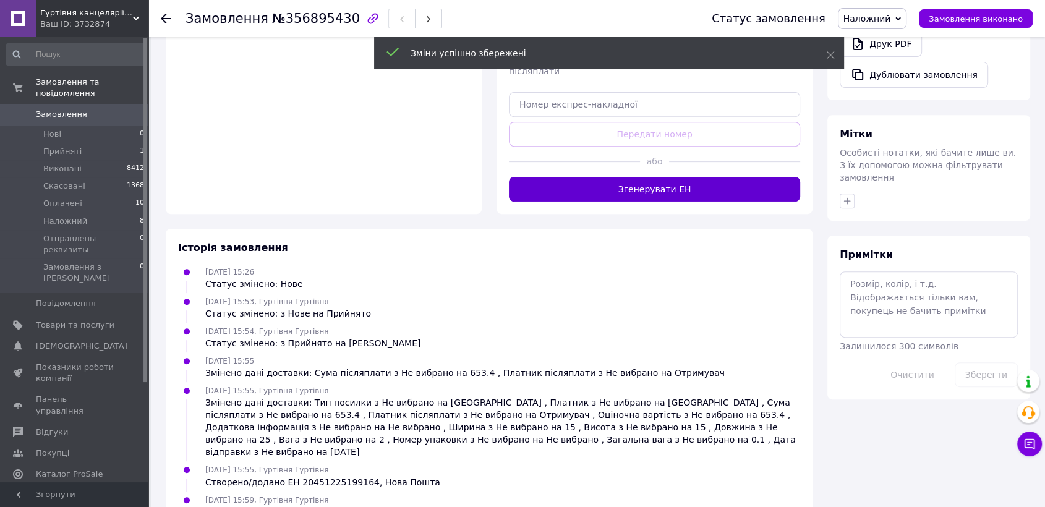
click at [648, 177] on button "Згенерувати ЕН" at bounding box center [654, 189] width 291 height 25
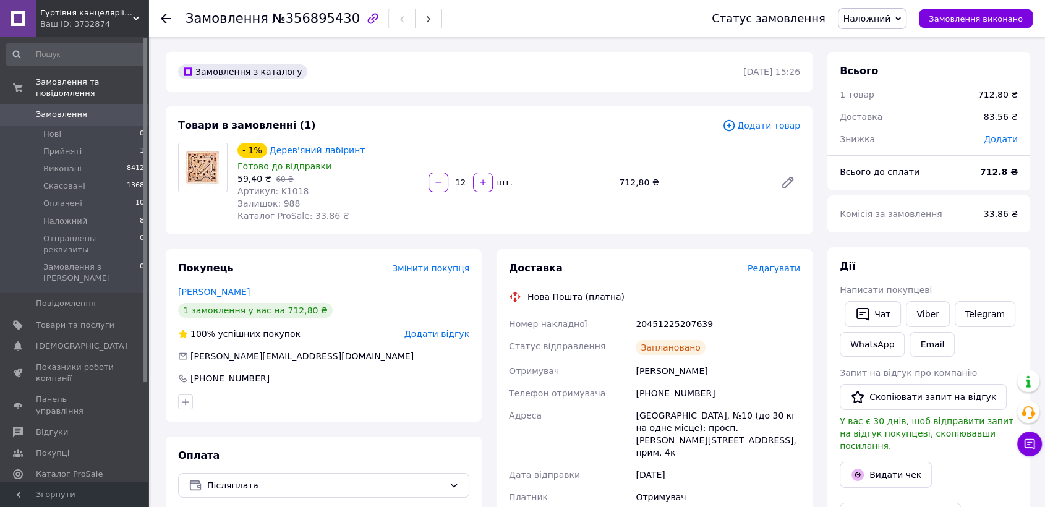
scroll to position [0, 0]
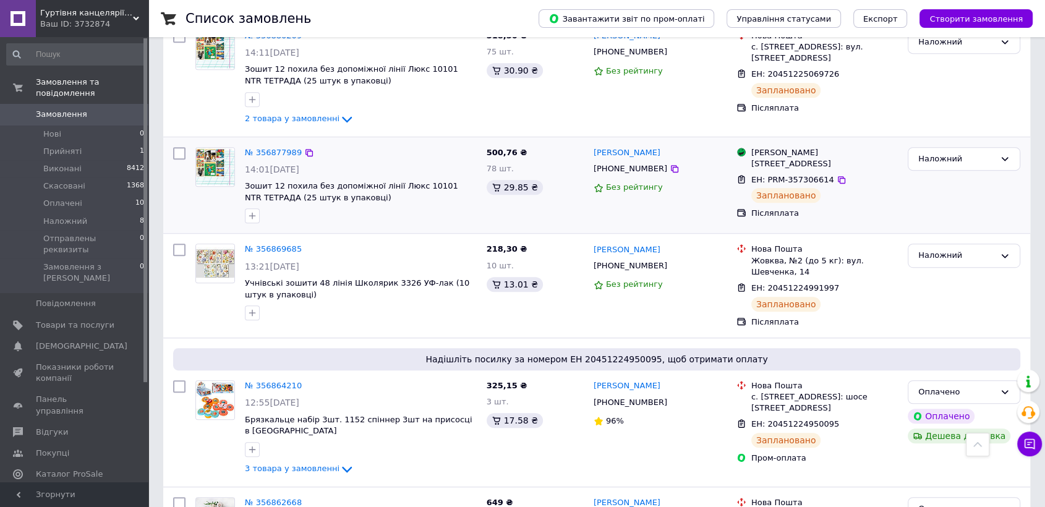
scroll to position [549, 0]
